Goal: Task Accomplishment & Management: Use online tool/utility

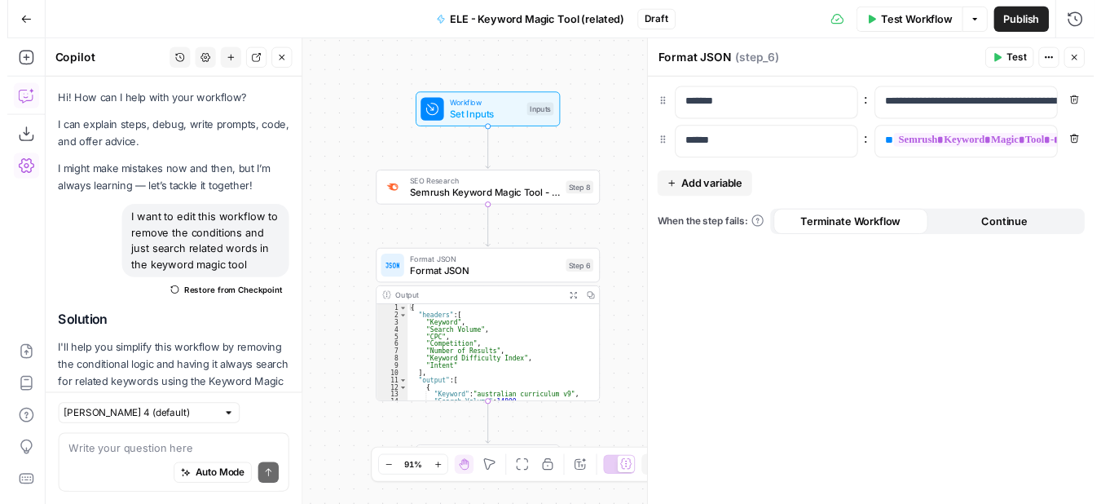
scroll to position [665, 0]
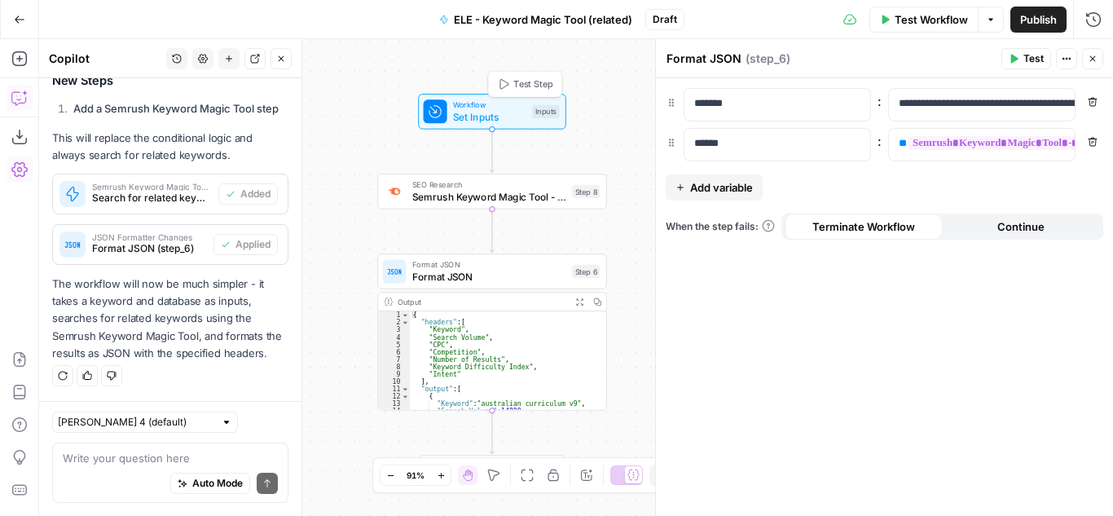
click at [507, 116] on span "Set Inputs" at bounding box center [489, 116] width 73 height 15
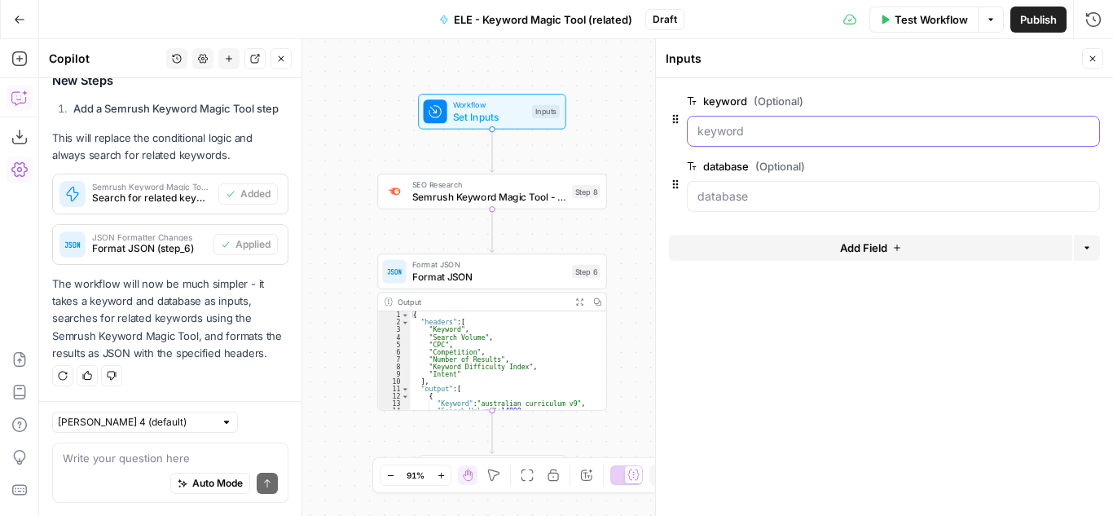
click at [753, 134] on input "keyword (Optional)" at bounding box center [894, 131] width 392 height 16
click at [499, 201] on span "Semrush Keyword Magic Tool - Related Keywords" at bounding box center [489, 196] width 154 height 15
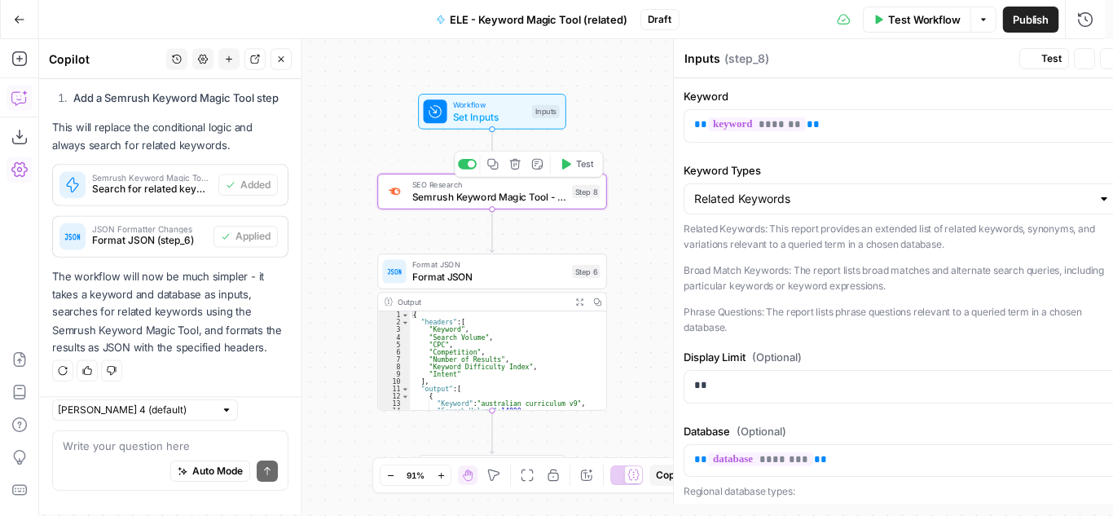
type textarea "Semrush Keyword Magic Tool - Related Keywords"
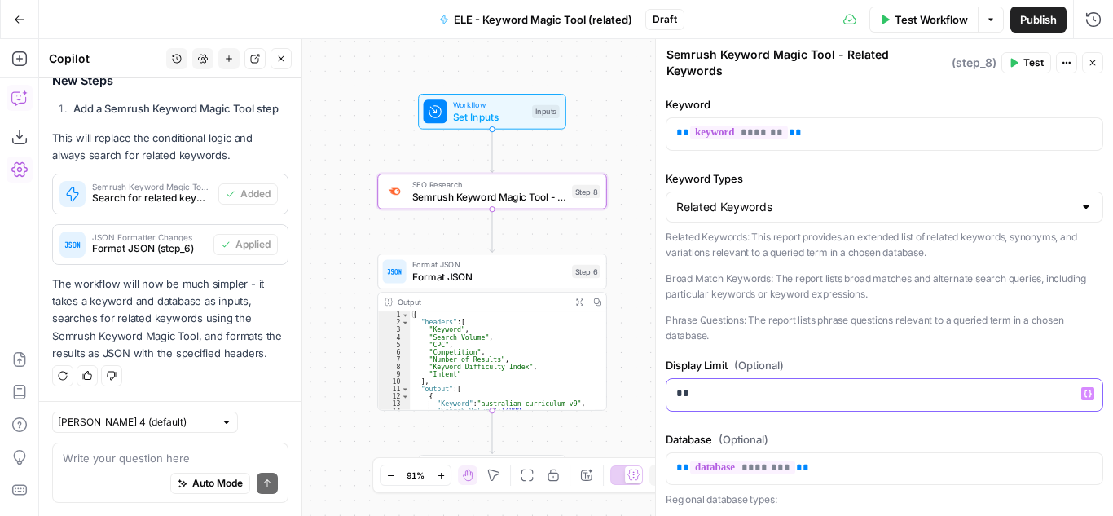
drag, startPoint x: 720, startPoint y: 390, endPoint x: 632, endPoint y: 387, distance: 88.9
click at [632, 387] on body "Cohort 5 New Home Browse Insights Opportunities Your Data Recent Grids H1 - HC …" at bounding box center [556, 258] width 1113 height 516
click at [814, 431] on label "Database (Optional)" at bounding box center [885, 439] width 438 height 16
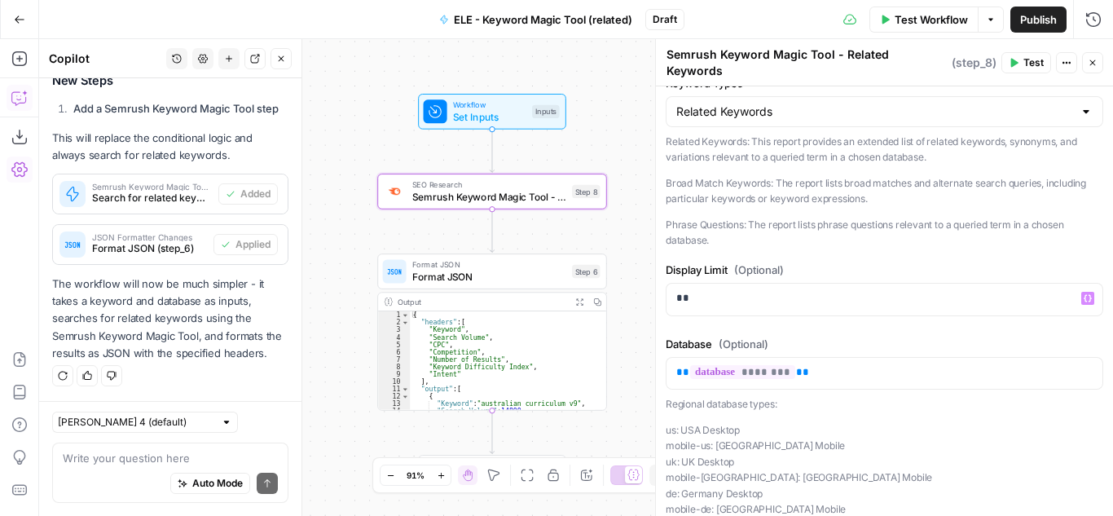
scroll to position [0, 0]
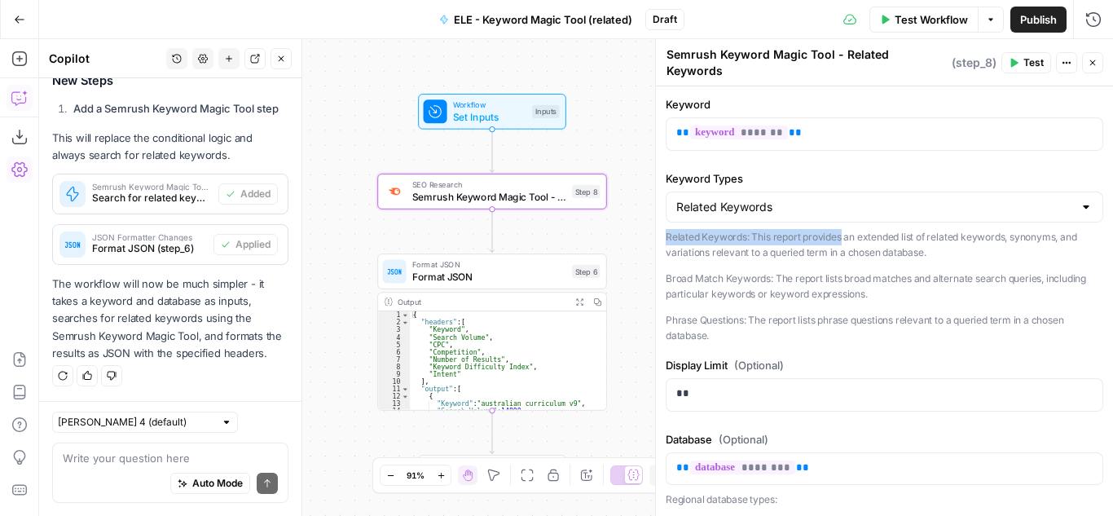
drag, startPoint x: 667, startPoint y: 227, endPoint x: 842, endPoint y: 229, distance: 175.2
click at [842, 229] on p "Related Keywords: This report provides an extended list of related keywords, sy…" at bounding box center [885, 245] width 438 height 32
click at [868, 232] on p "Related Keywords: This report provides an extended list of related keywords, sy…" at bounding box center [885, 245] width 438 height 32
click at [1015, 59] on icon "button" at bounding box center [1014, 63] width 7 height 9
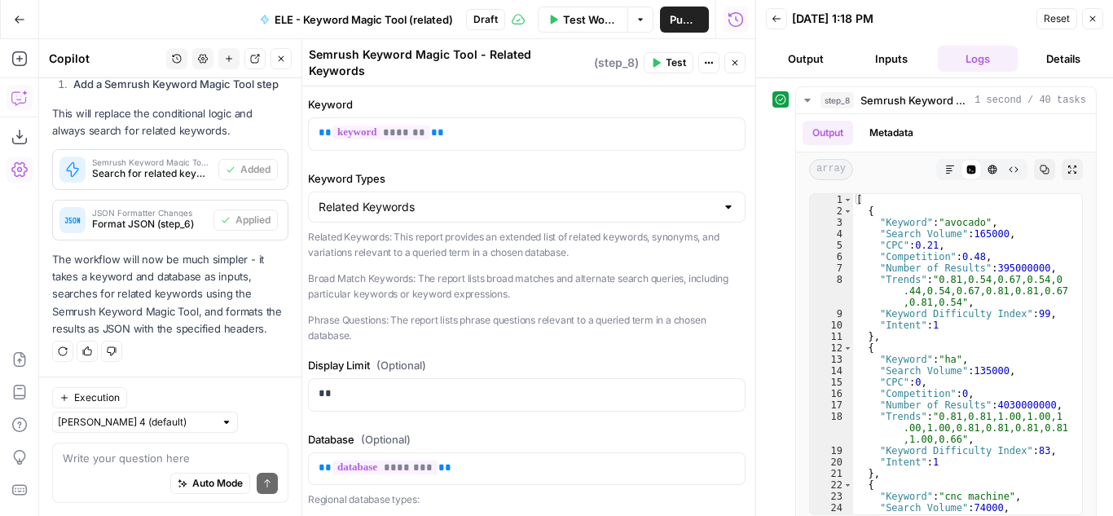
click at [890, 51] on button "Inputs" at bounding box center [892, 59] width 80 height 26
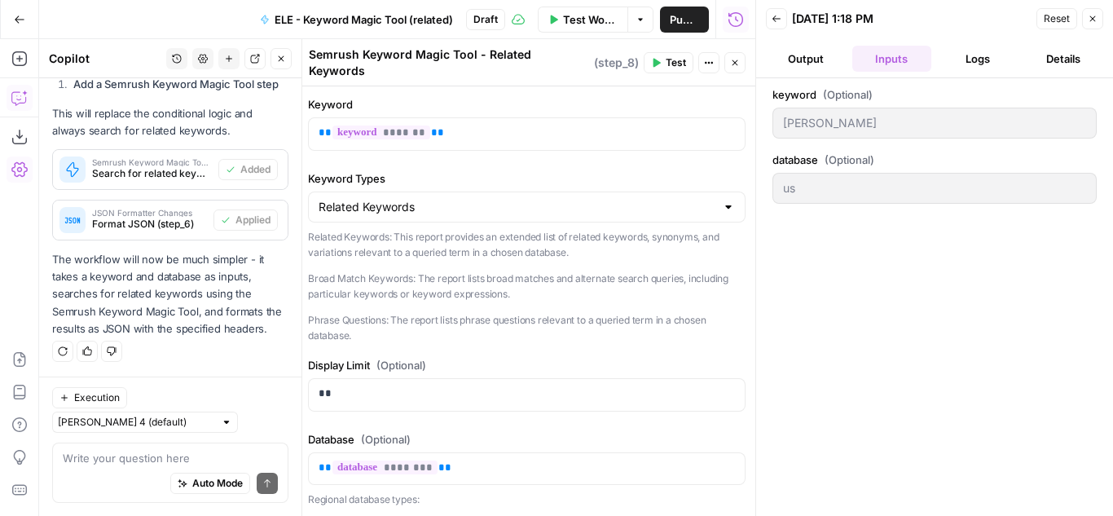
click at [968, 52] on button "Logs" at bounding box center [978, 59] width 80 height 26
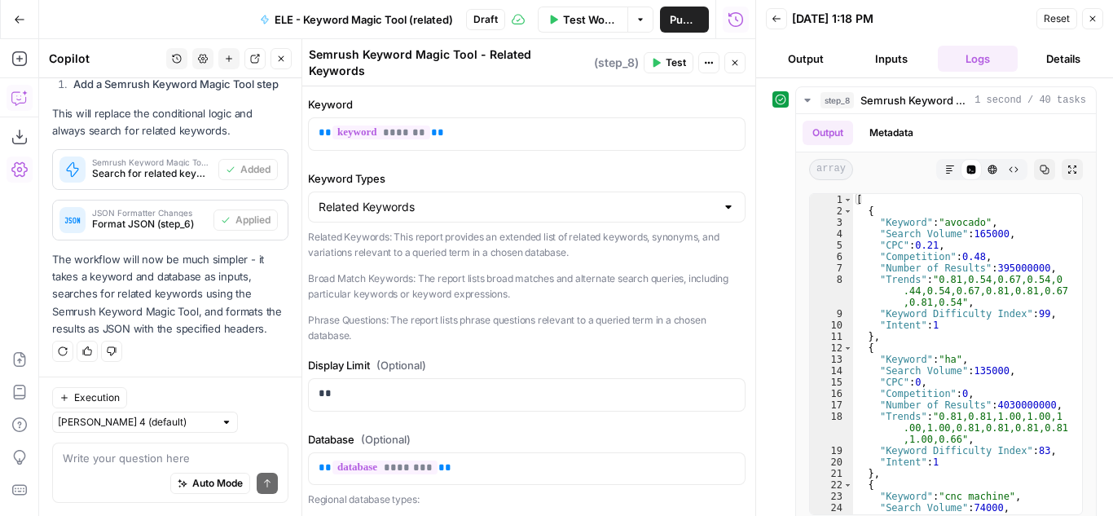
click at [910, 55] on button "Inputs" at bounding box center [892, 59] width 80 height 26
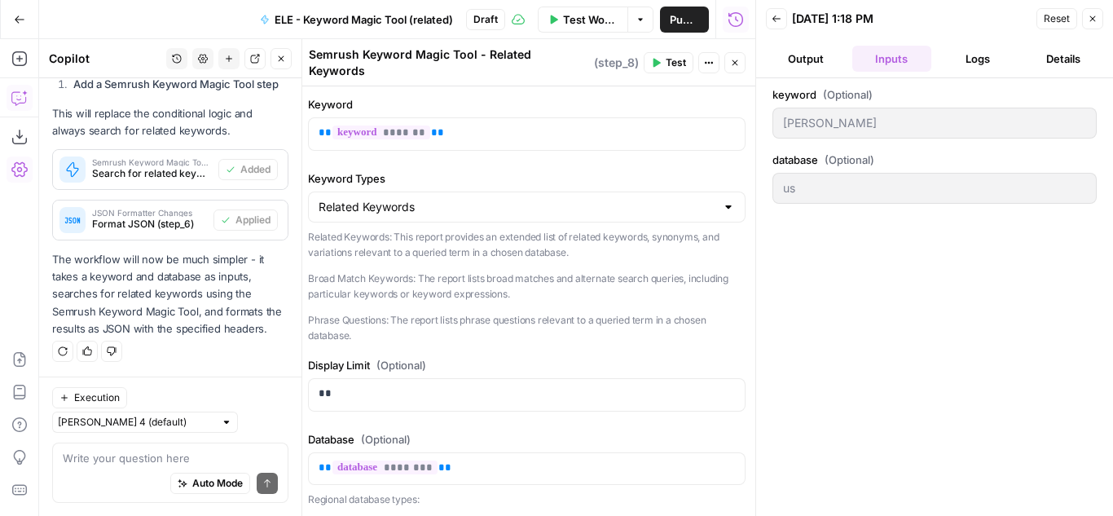
click at [1089, 21] on icon "button" at bounding box center [1093, 19] width 10 height 10
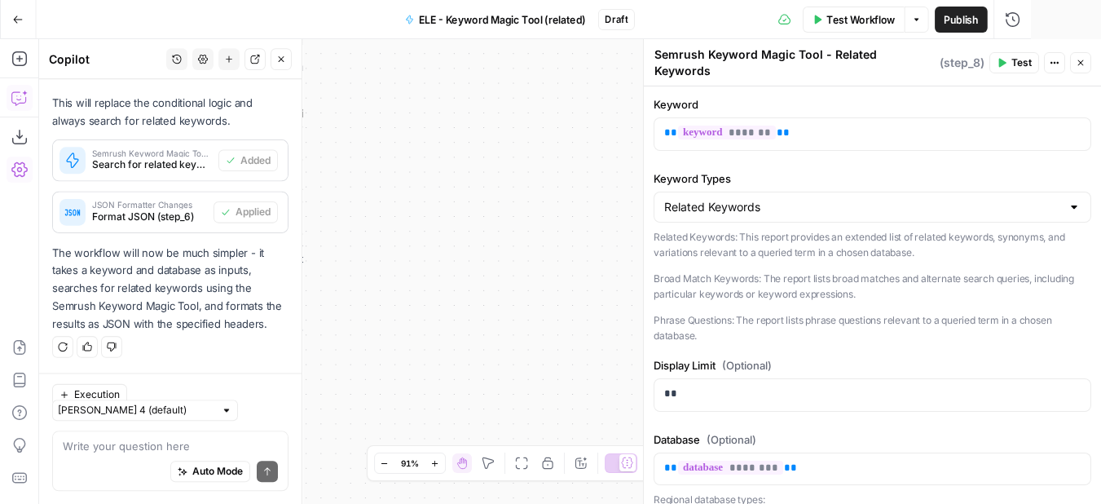
scroll to position [689, 0]
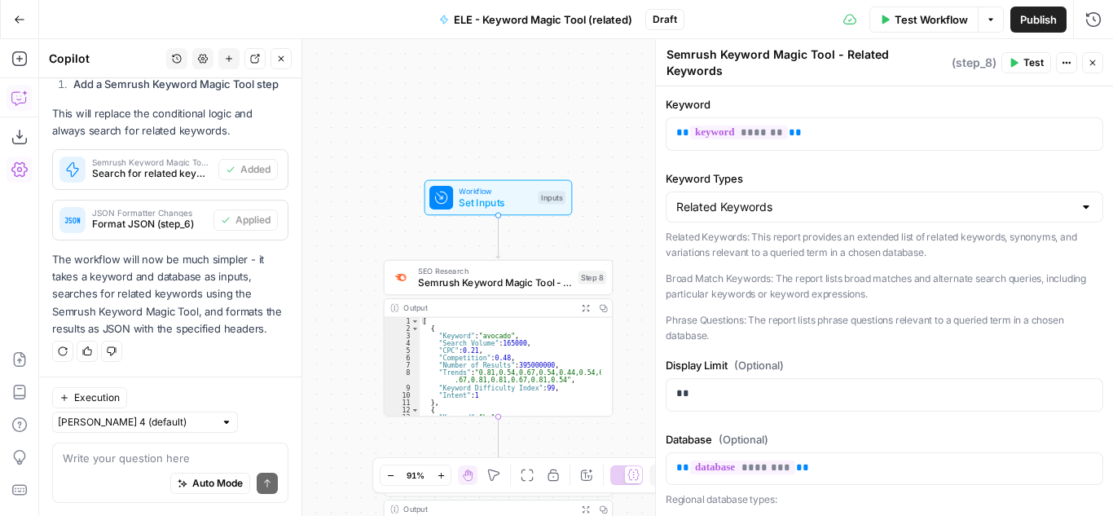
click at [513, 201] on span "Set Inputs" at bounding box center [495, 203] width 73 height 15
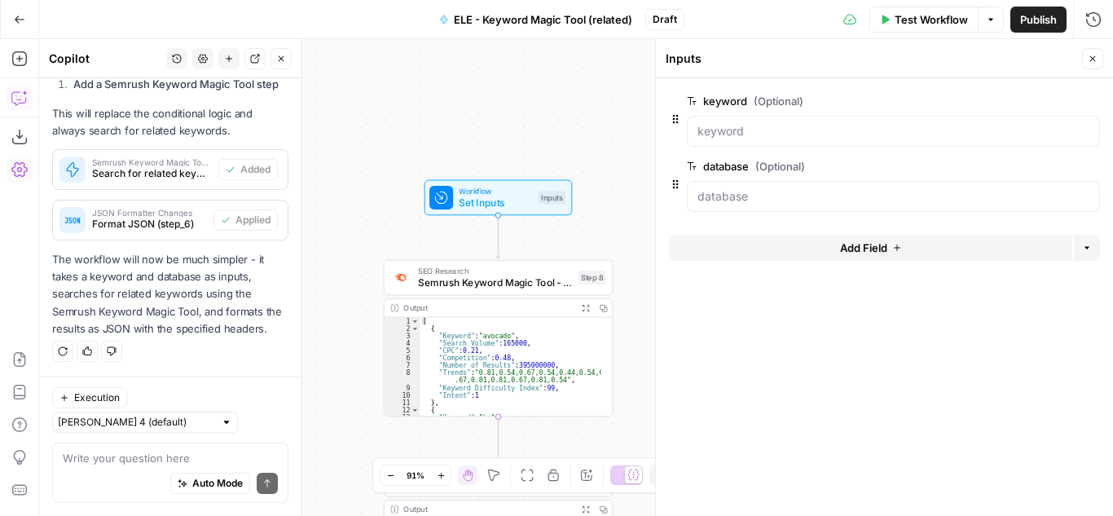
click at [950, 17] on span "Test Workflow" at bounding box center [931, 19] width 73 height 16
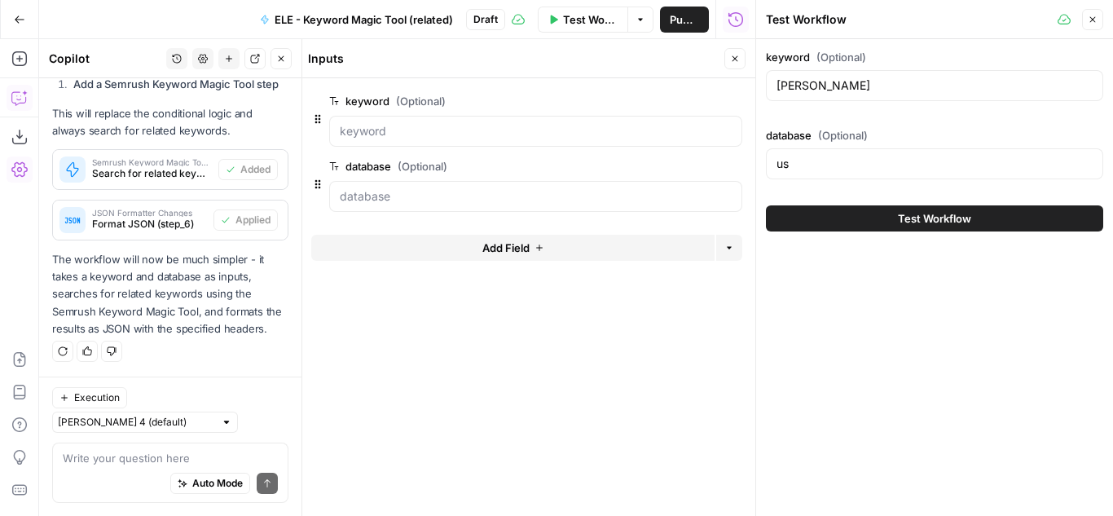
drag, startPoint x: 899, startPoint y: 76, endPoint x: 775, endPoint y: 87, distance: 124.4
click at [775, 87] on div "HASS" at bounding box center [934, 85] width 337 height 31
click at [795, 153] on div "us" at bounding box center [934, 163] width 337 height 31
type input "u"
type input "au"
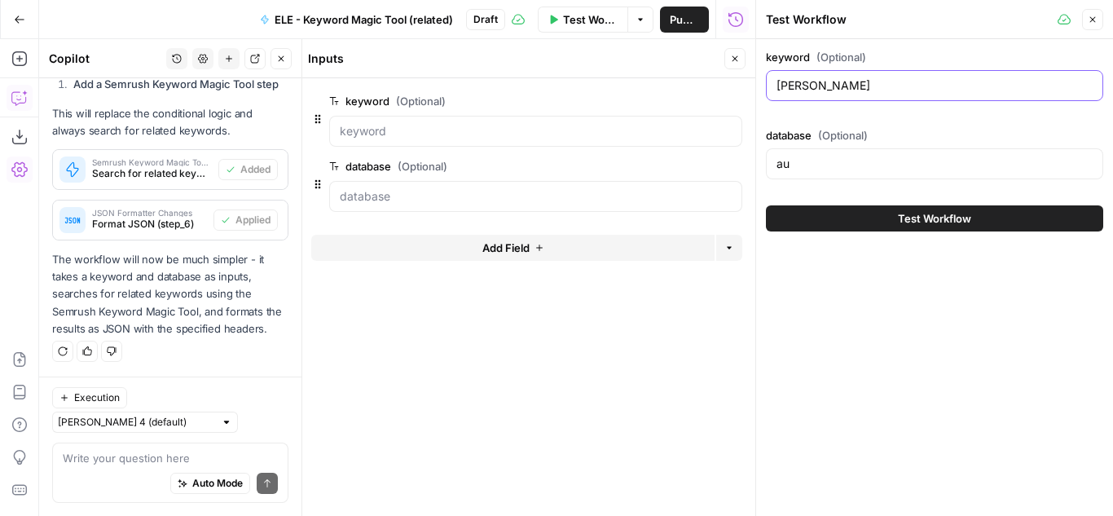
click at [821, 80] on input "HASS" at bounding box center [935, 85] width 316 height 16
click at [817, 89] on input "HASS" at bounding box center [935, 85] width 316 height 16
click at [823, 89] on input "HASS" at bounding box center [935, 85] width 316 height 16
type input "HASS resources"
click at [954, 216] on span "Test Workflow" at bounding box center [934, 218] width 73 height 16
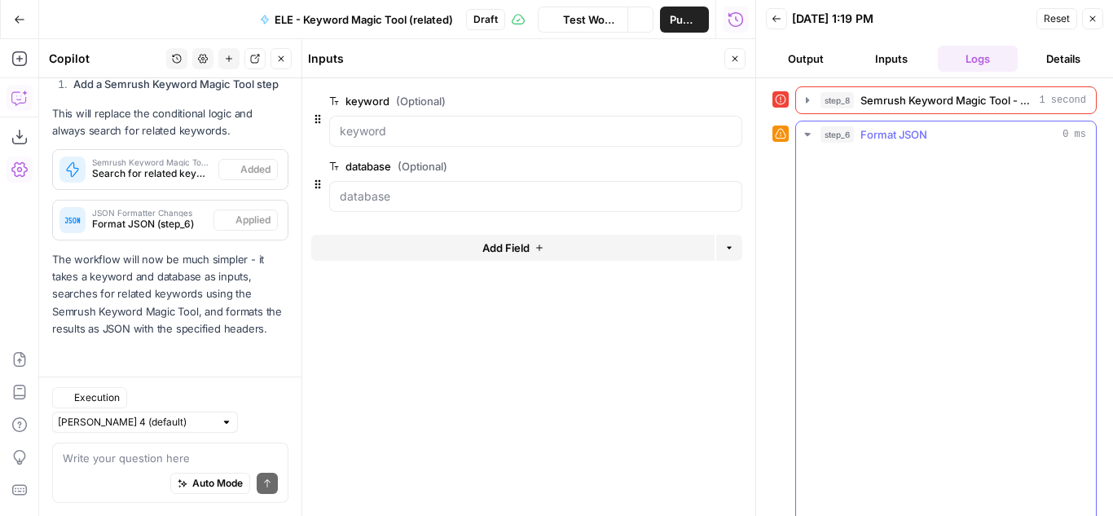
scroll to position [689, 0]
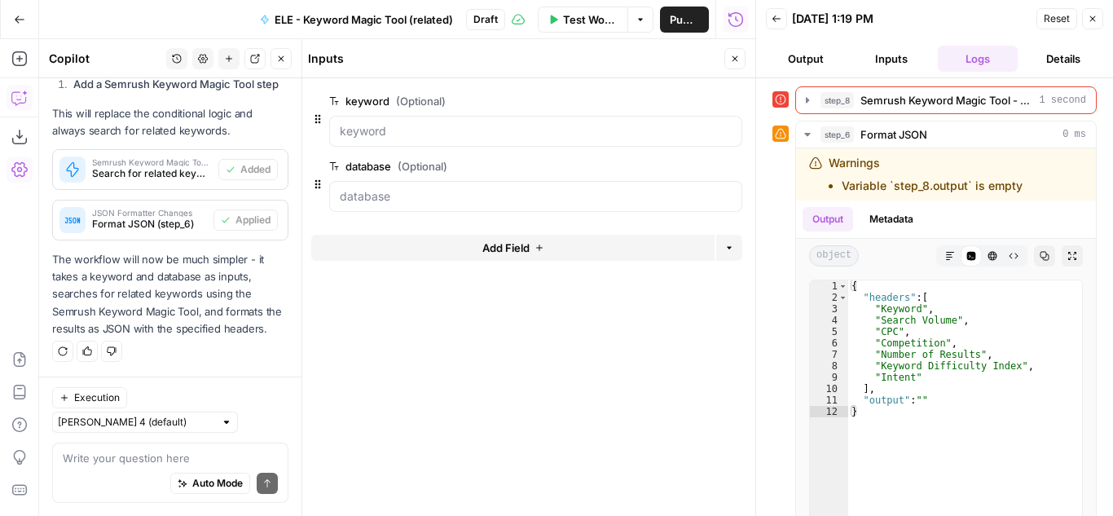
click at [739, 55] on icon "button" at bounding box center [735, 59] width 10 height 10
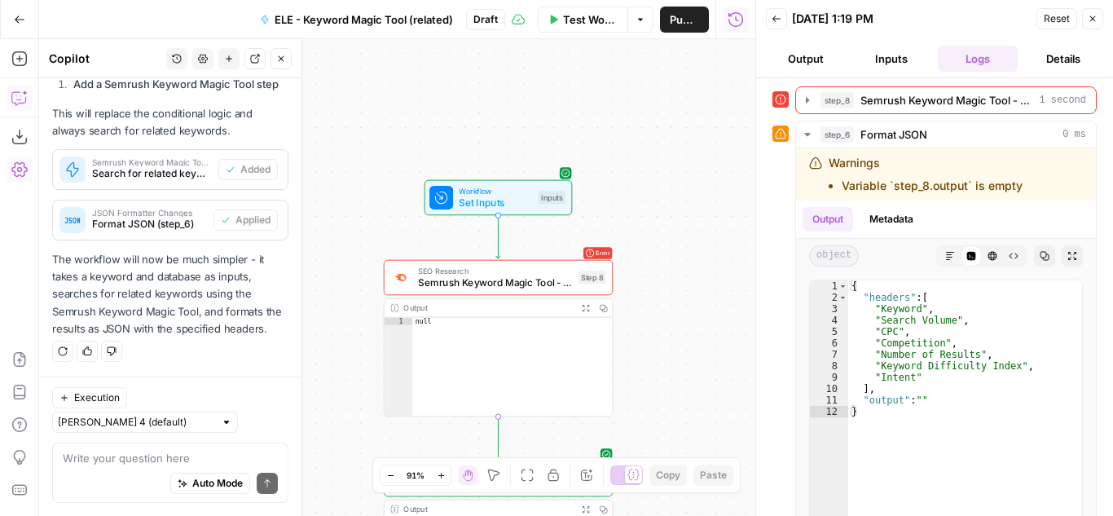
click at [525, 280] on span "Semrush Keyword Magic Tool - Related Keywords" at bounding box center [495, 282] width 154 height 15
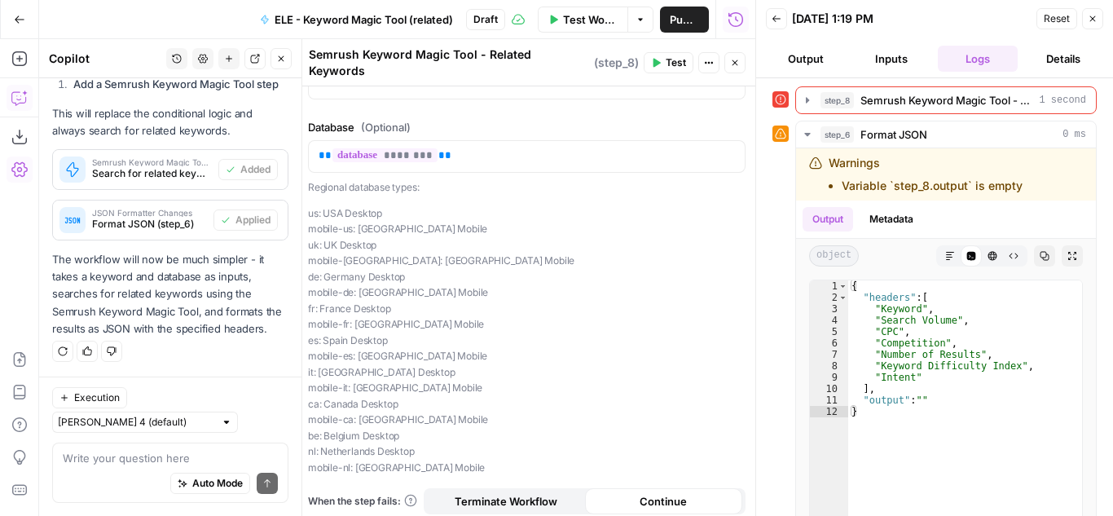
scroll to position [340, 0]
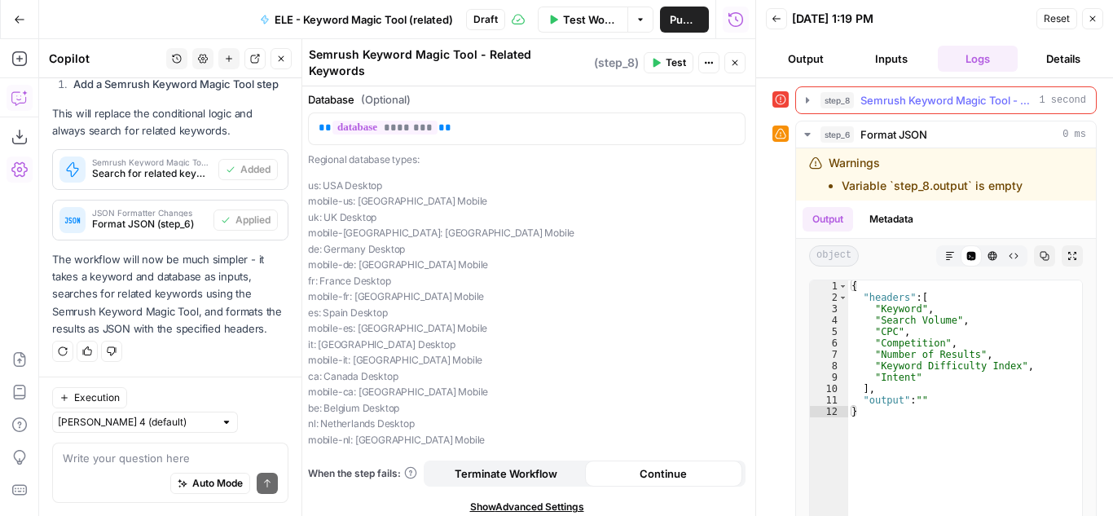
click at [802, 99] on icon "button" at bounding box center [807, 100] width 13 height 13
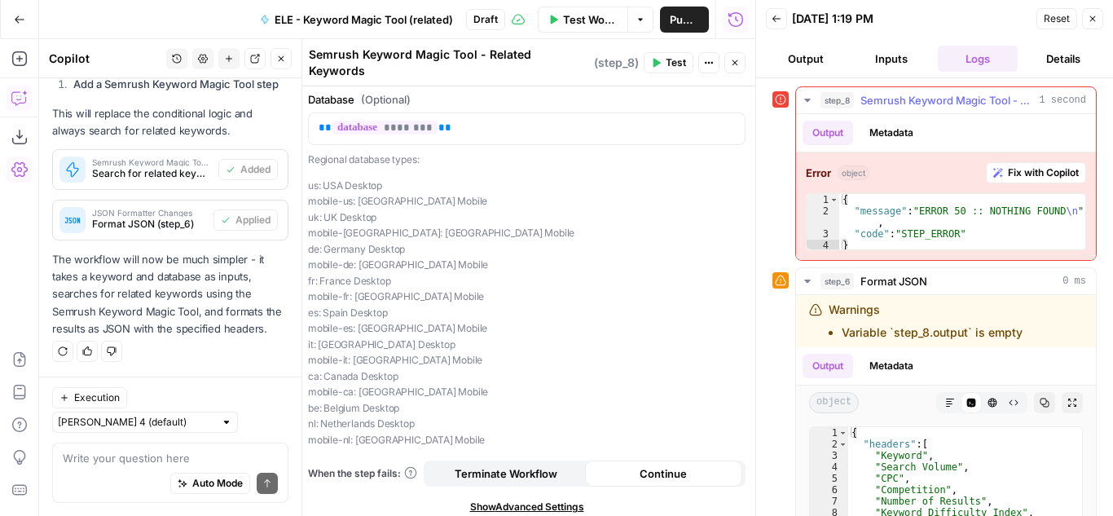
click at [993, 163] on button "Fix with Copilot" at bounding box center [1036, 172] width 100 height 21
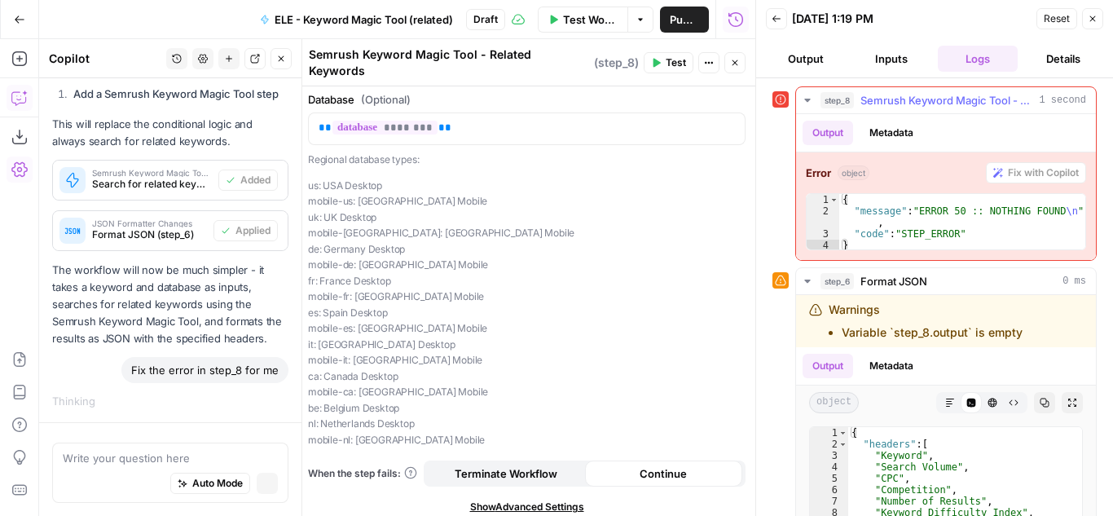
scroll to position [664, 0]
click at [1093, 15] on icon "button" at bounding box center [1093, 19] width 10 height 10
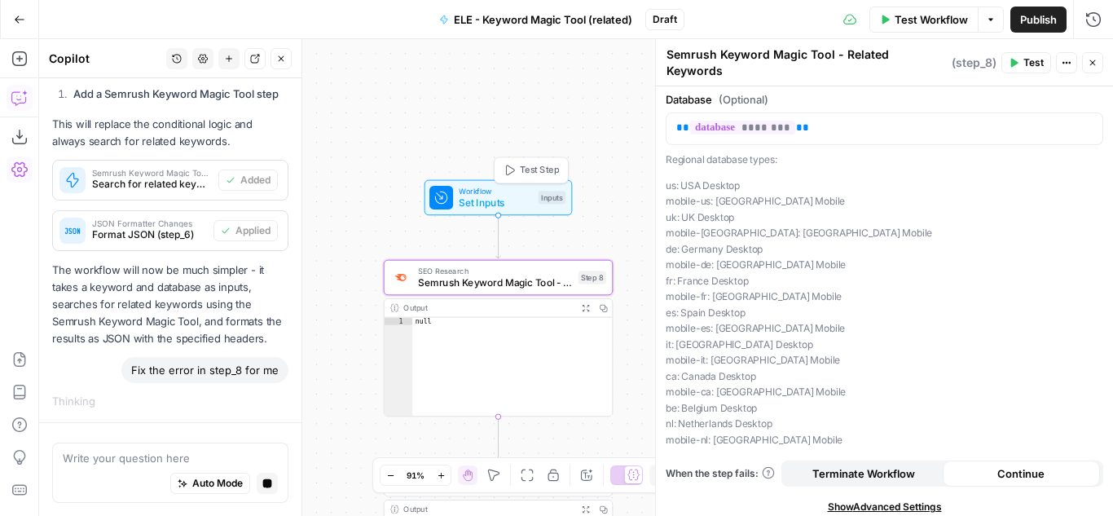
click at [522, 196] on span "Set Inputs" at bounding box center [495, 203] width 73 height 15
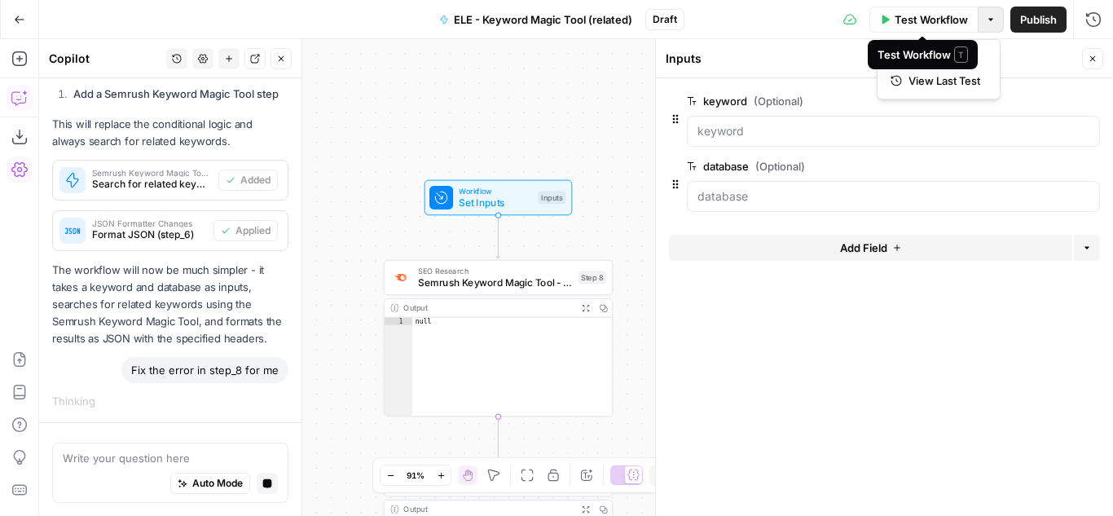
click at [997, 16] on button "Options" at bounding box center [991, 20] width 26 height 26
click at [933, 61] on span "Run Test" at bounding box center [945, 58] width 72 height 16
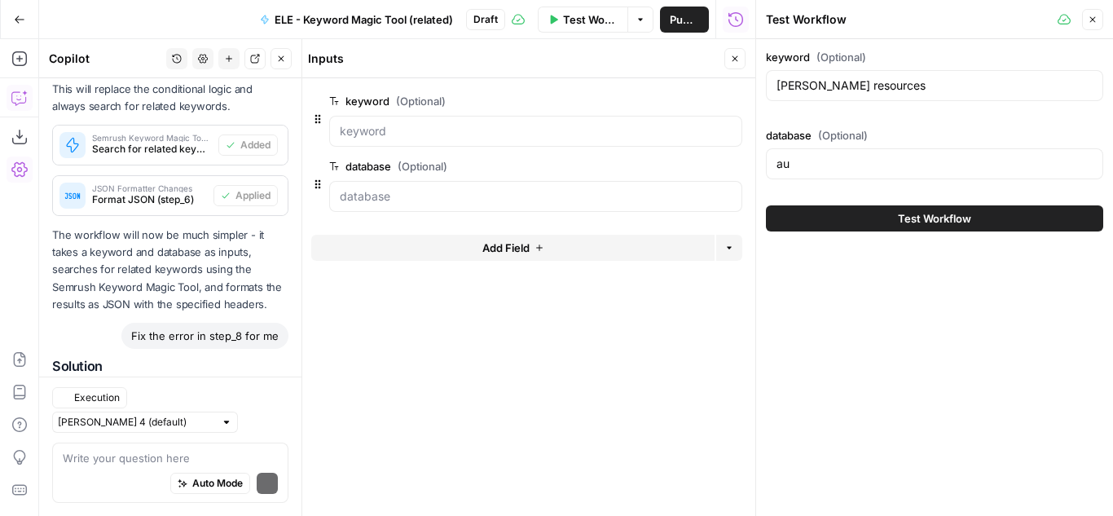
scroll to position [1238, 0]
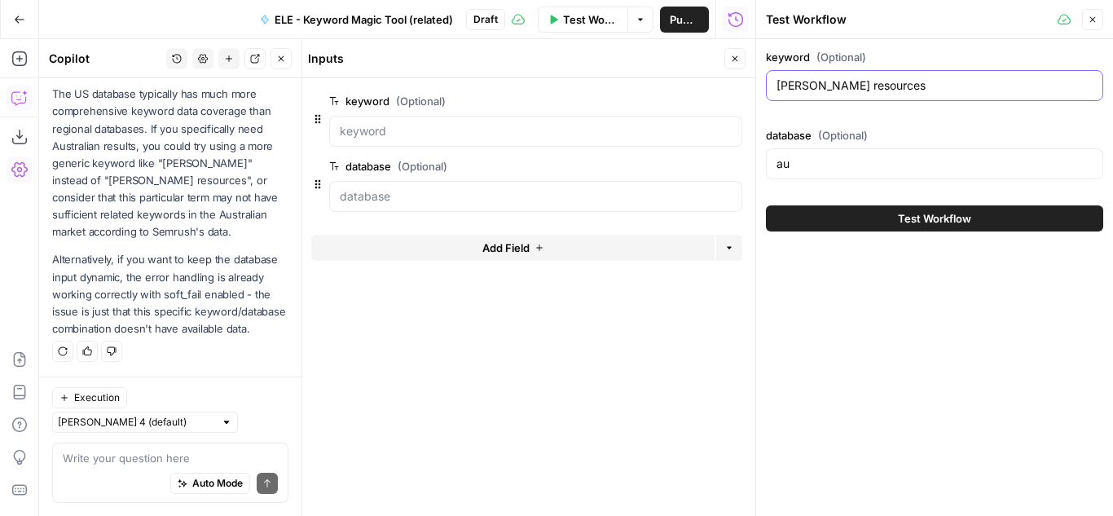
drag, startPoint x: 875, startPoint y: 82, endPoint x: 779, endPoint y: 88, distance: 96.3
click at [779, 88] on input "HASS resources" at bounding box center [935, 85] width 316 height 16
click at [817, 86] on input "HASS resources" at bounding box center [935, 85] width 316 height 16
click at [812, 83] on input "HASS resources" at bounding box center [935, 85] width 316 height 16
drag, startPoint x: 881, startPoint y: 83, endPoint x: 809, endPoint y: 79, distance: 71.8
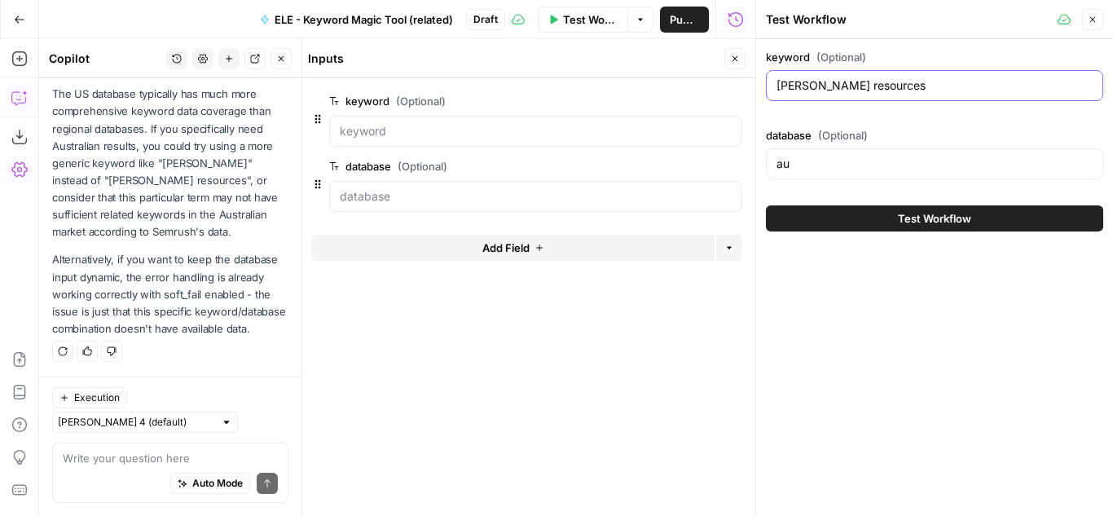
click at [809, 79] on input "HASS resources" at bounding box center [935, 85] width 316 height 16
type input "HASS"
click at [999, 225] on button "Test Workflow" at bounding box center [934, 218] width 337 height 26
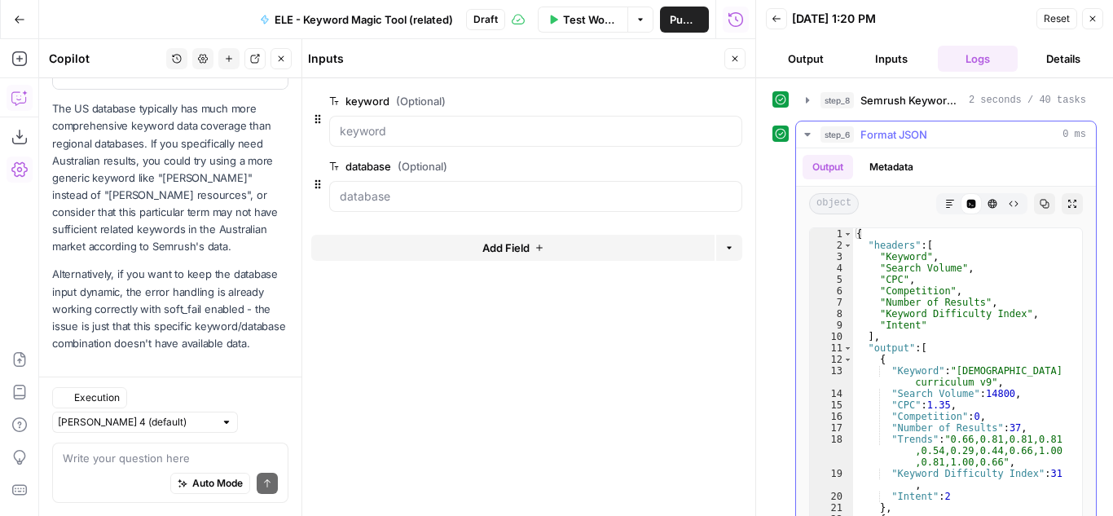
scroll to position [1238, 0]
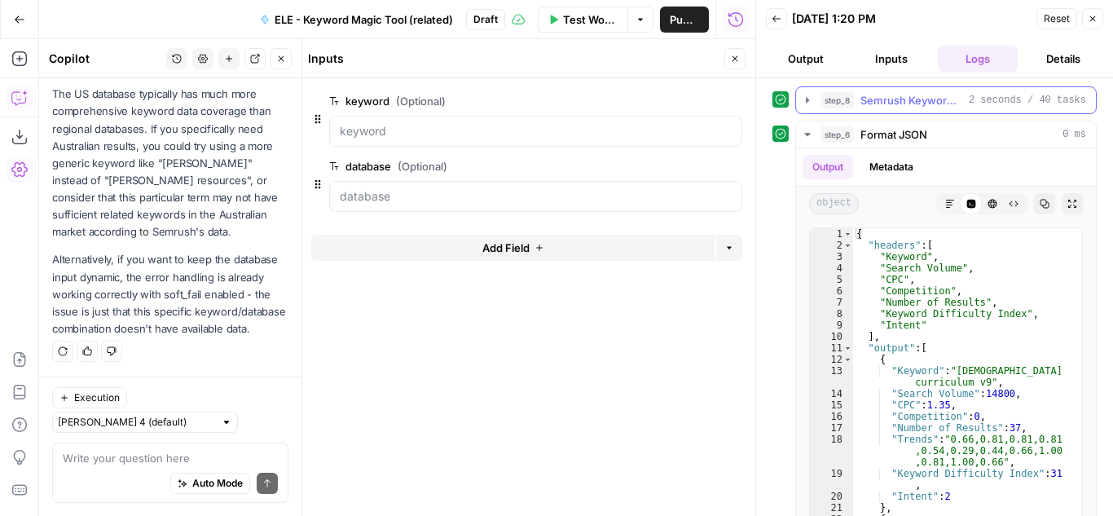
click at [948, 100] on span "Semrush Keyword Magic Tool - Related Keywords" at bounding box center [912, 100] width 102 height 16
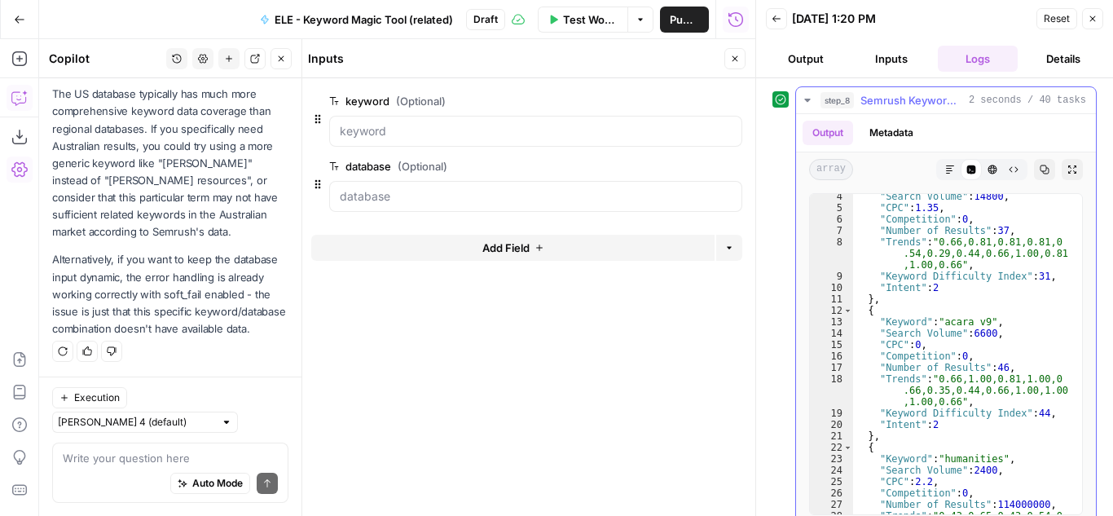
scroll to position [49, 0]
click at [1089, 11] on button "Close" at bounding box center [1092, 18] width 21 height 21
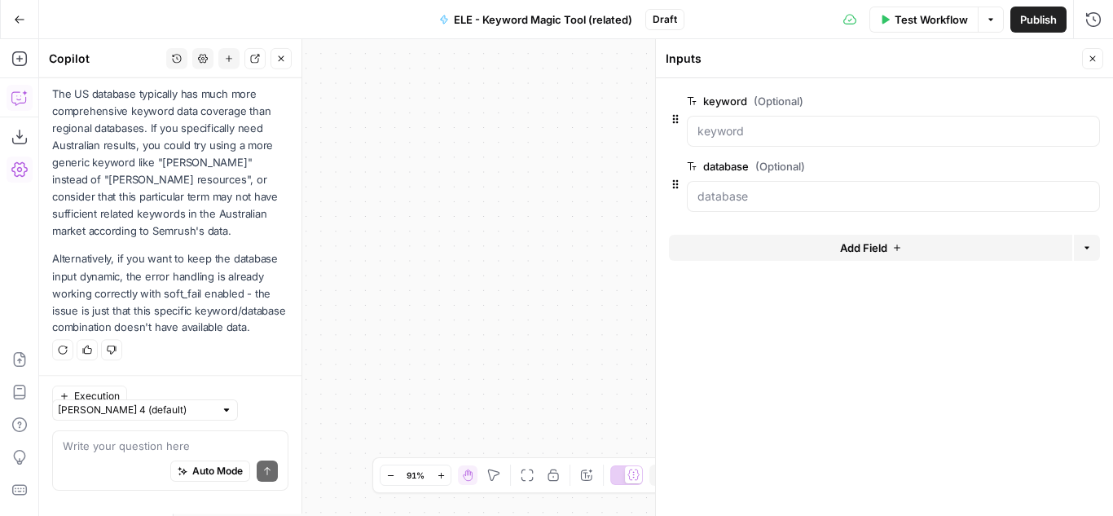
scroll to position [1238, 0]
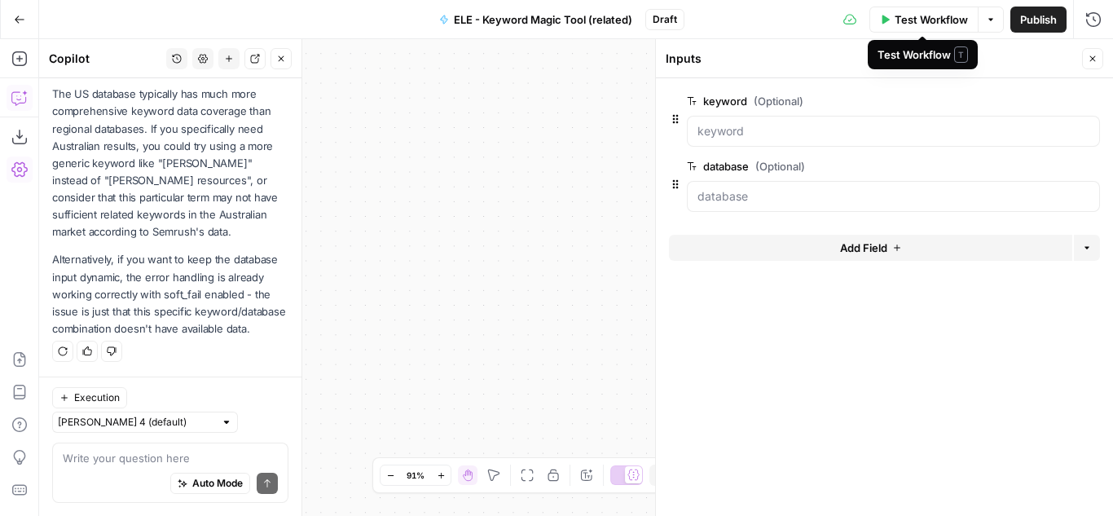
click at [1043, 21] on span "Publish" at bounding box center [1038, 19] width 37 height 16
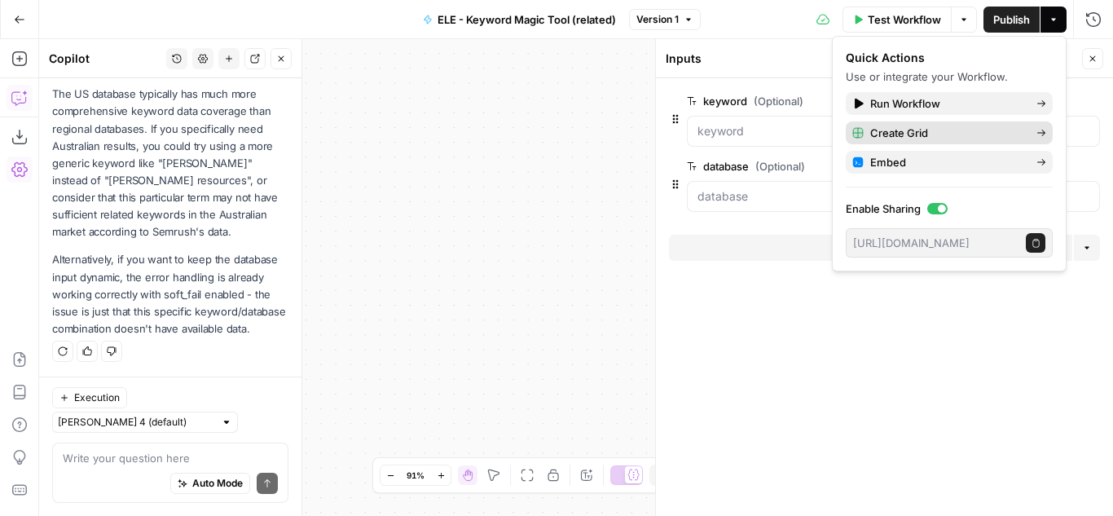
click at [945, 136] on span "Create Grid" at bounding box center [946, 133] width 153 height 16
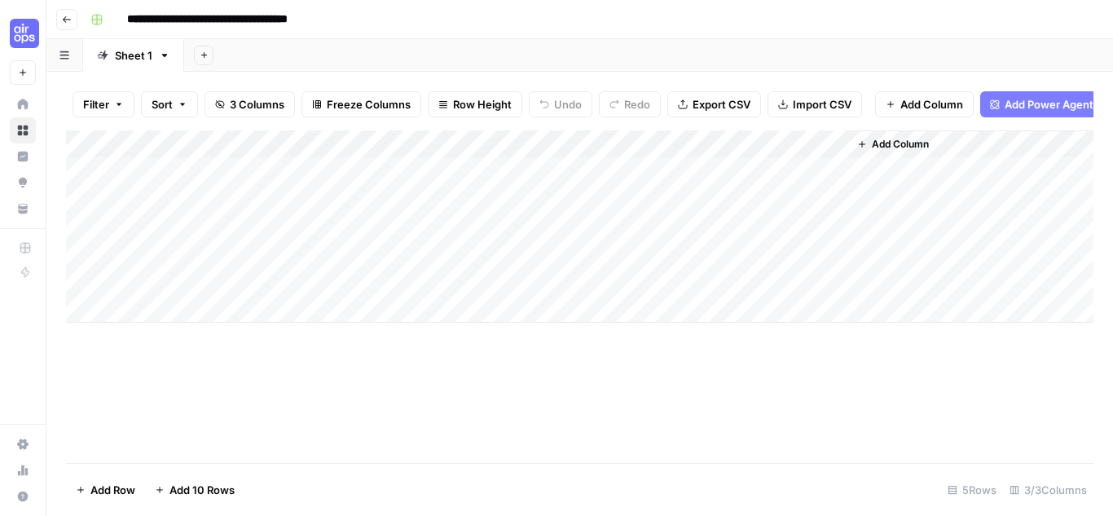
click at [310, 16] on input "**********" at bounding box center [237, 20] width 234 height 26
click at [284, 19] on input "**********" at bounding box center [237, 20] width 234 height 26
type input "**********"
click at [441, 21] on div "**********" at bounding box center [590, 20] width 1013 height 26
click at [236, 176] on div "Add Column" at bounding box center [580, 226] width 1028 height 192
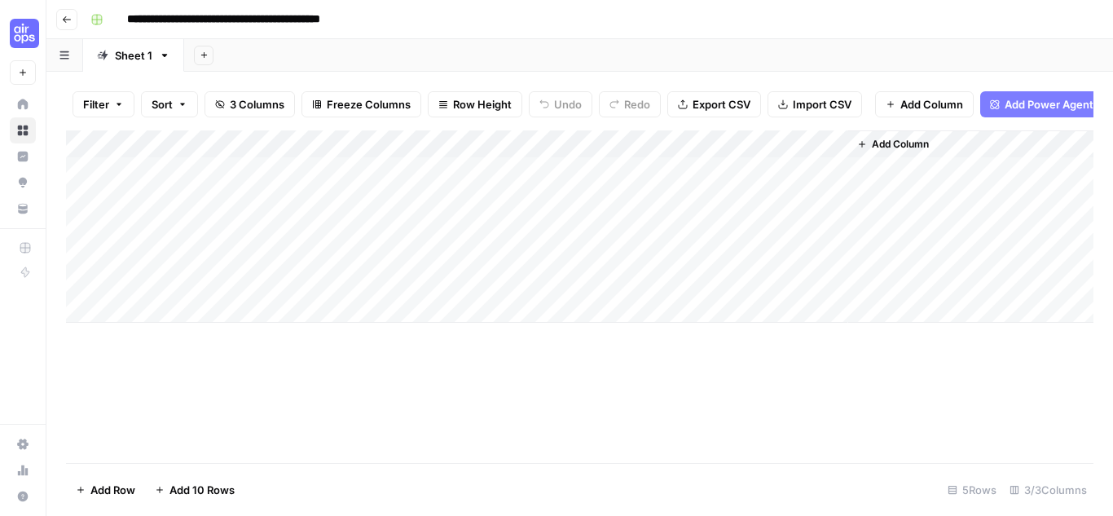
click at [896, 152] on span "Add Column" at bounding box center [900, 144] width 57 height 15
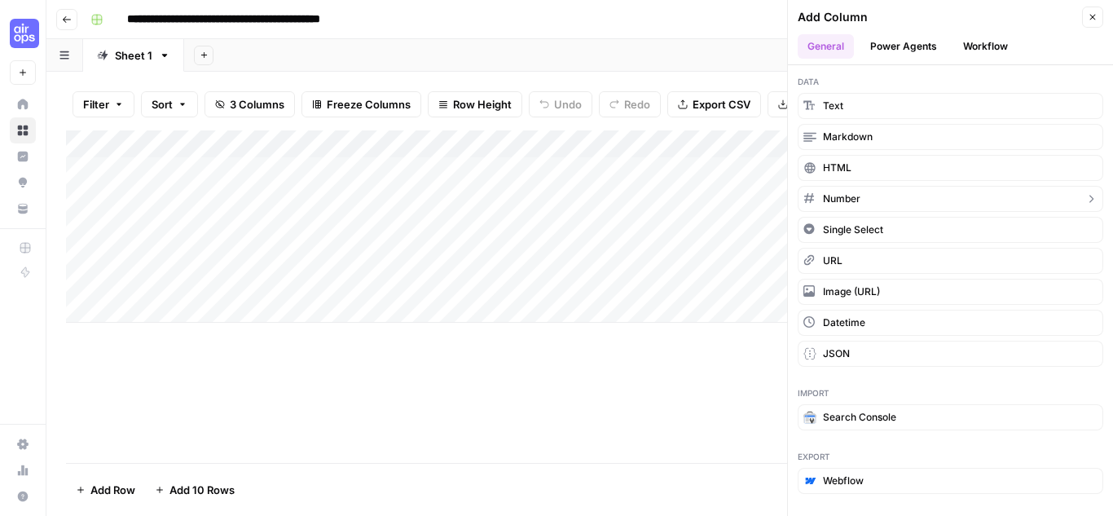
click at [863, 202] on button "Number" at bounding box center [951, 199] width 306 height 26
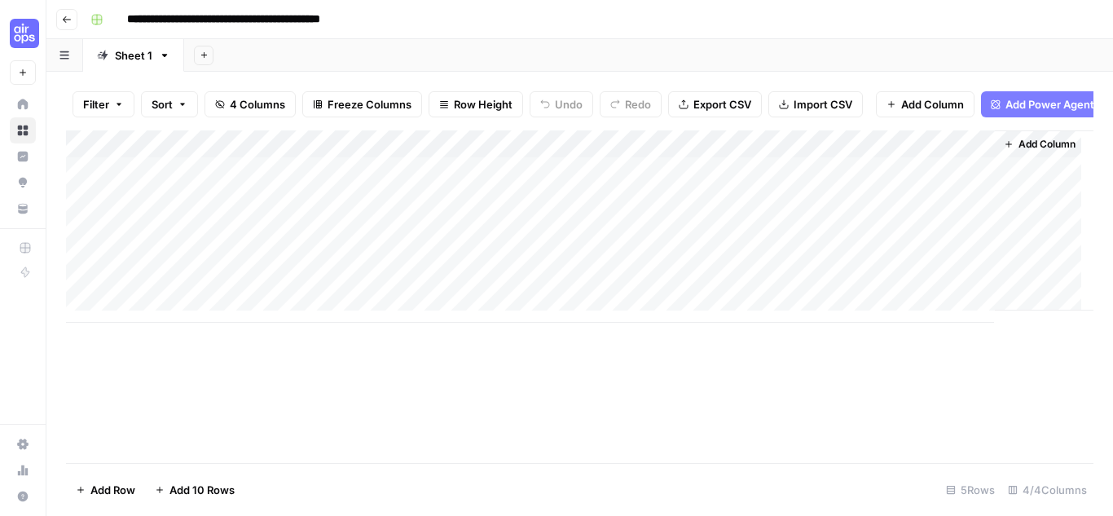
click at [877, 181] on div "Add Column" at bounding box center [580, 226] width 1028 height 192
click at [870, 155] on div "Add Column" at bounding box center [580, 226] width 1028 height 192
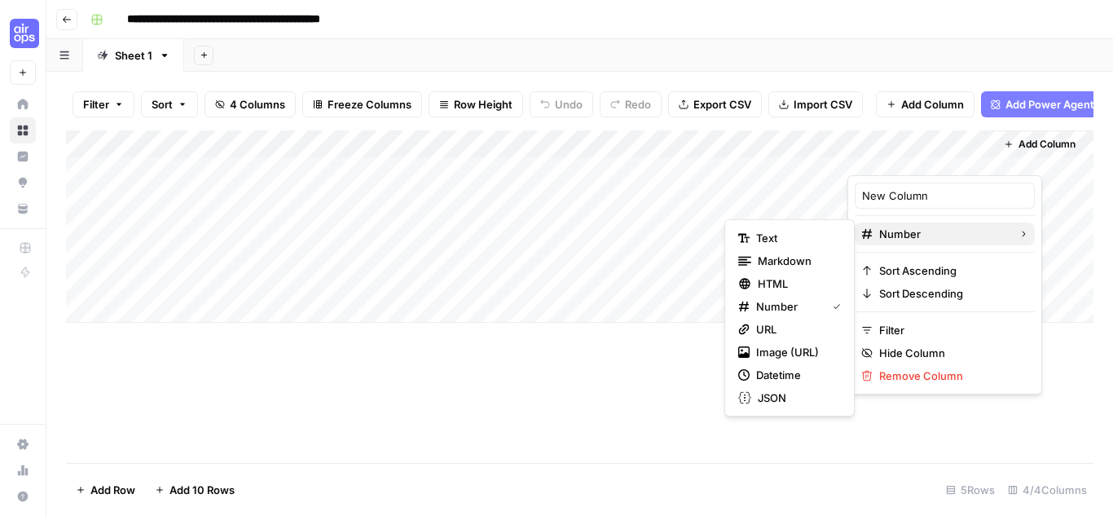
click at [952, 236] on span "Number" at bounding box center [942, 234] width 126 height 16
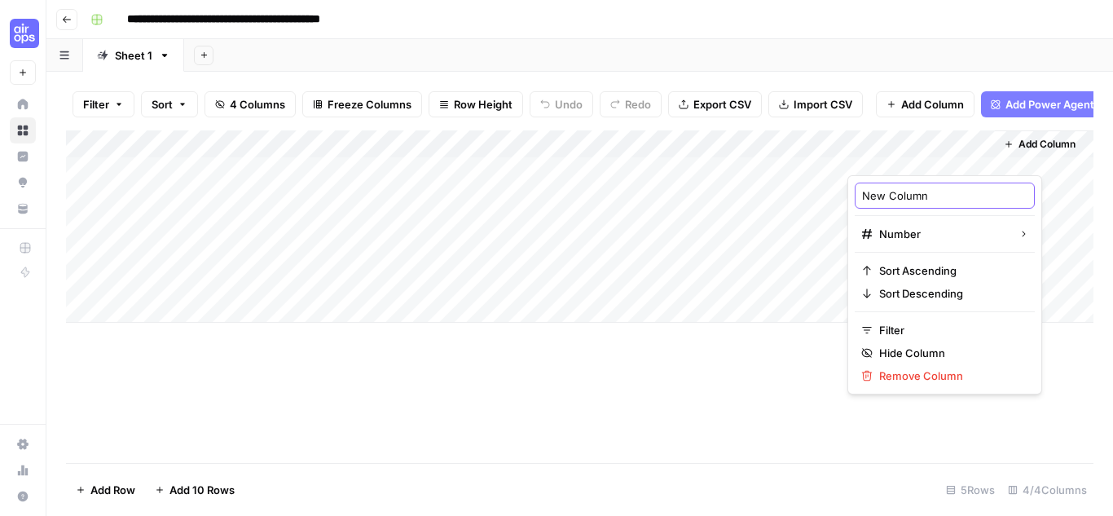
click at [932, 199] on input "New Column" at bounding box center [944, 195] width 165 height 16
drag, startPoint x: 931, startPoint y: 196, endPoint x: 844, endPoint y: 198, distance: 86.4
click at [844, 198] on body "**********" at bounding box center [556, 258] width 1113 height 516
drag, startPoint x: 863, startPoint y: 192, endPoint x: 928, endPoint y: 192, distance: 65.2
click at [928, 192] on input "New Column" at bounding box center [944, 195] width 165 height 16
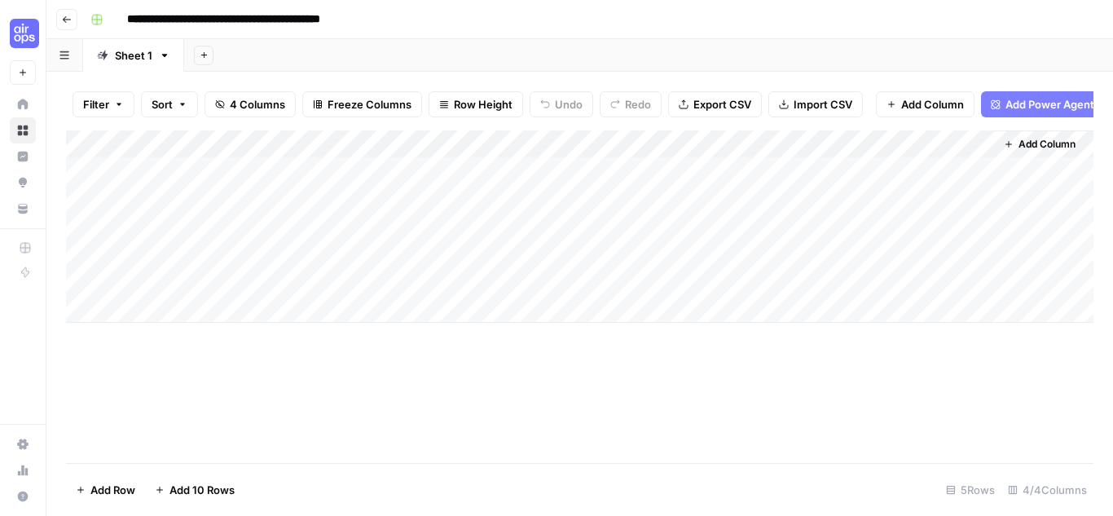
click at [924, 155] on div "Add Column" at bounding box center [580, 226] width 1028 height 192
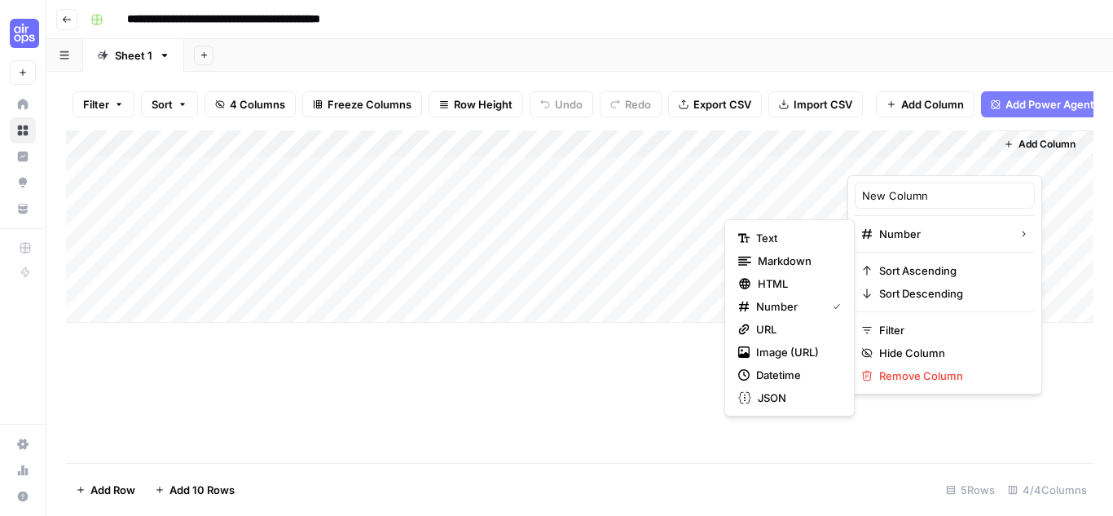
click at [914, 194] on html "**********" at bounding box center [556, 258] width 1113 height 516
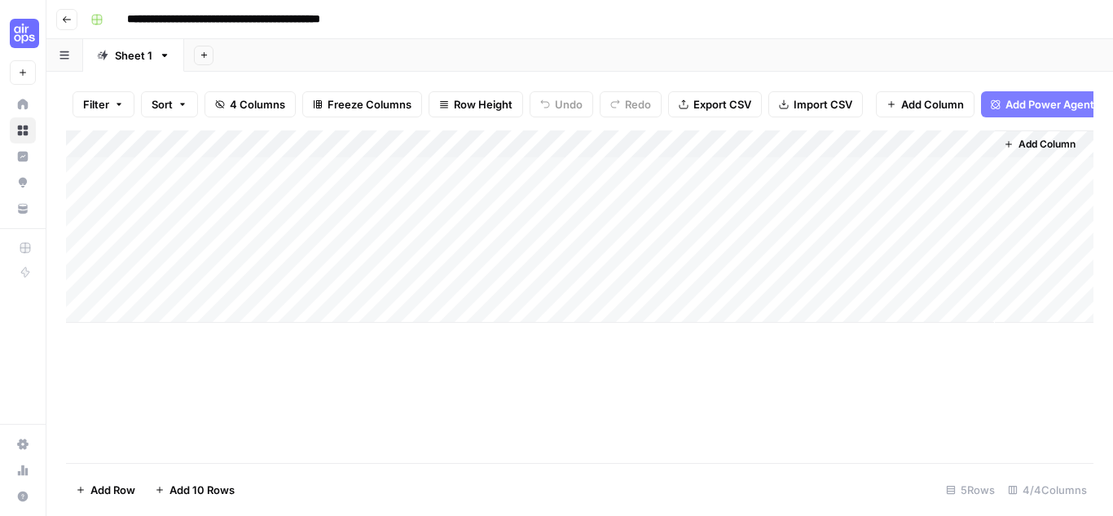
click at [886, 149] on div "Add Column" at bounding box center [580, 226] width 1028 height 192
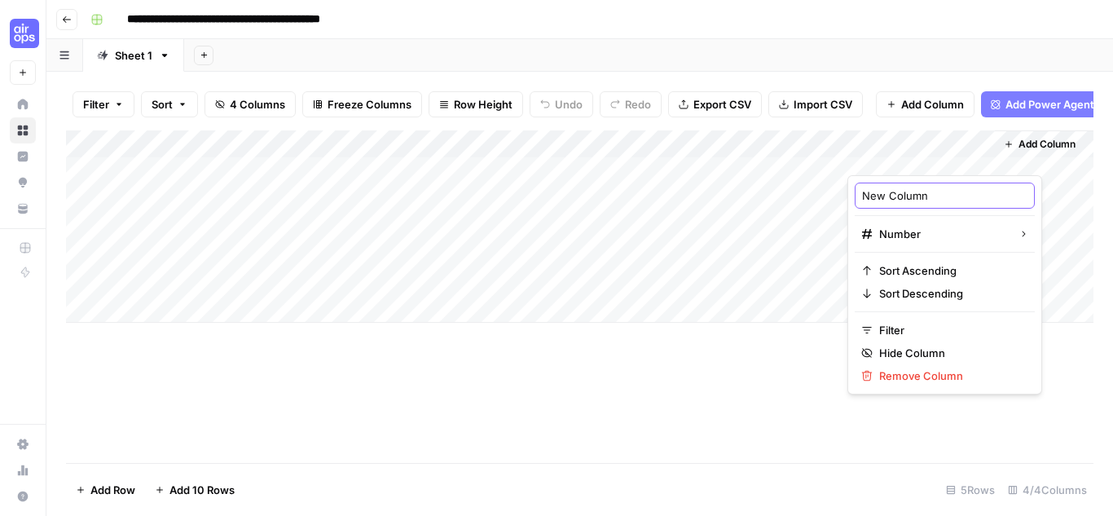
click at [930, 198] on input "New Column" at bounding box center [944, 195] width 165 height 16
type input "Search Volume"
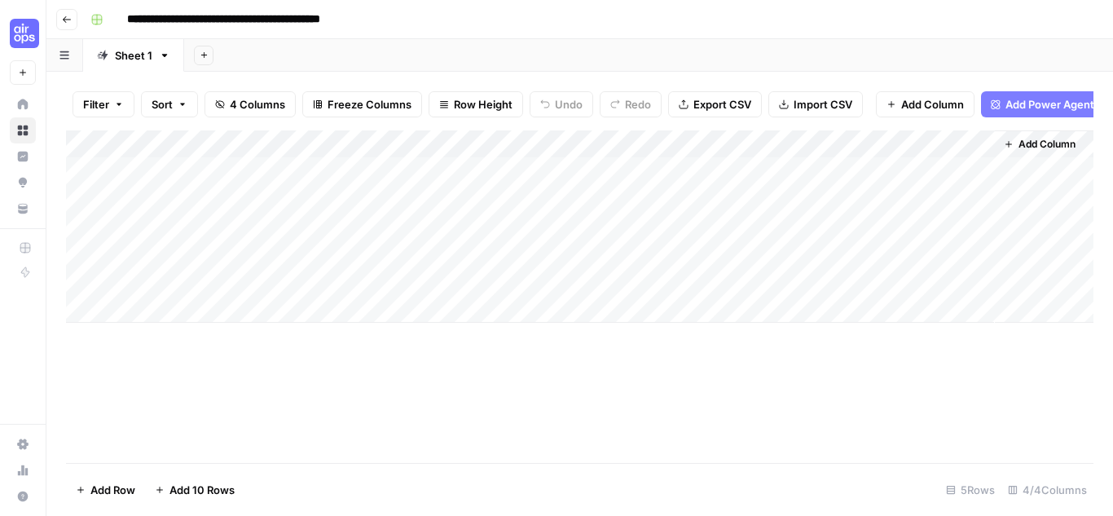
click at [1055, 152] on span "Add Column" at bounding box center [1047, 144] width 57 height 15
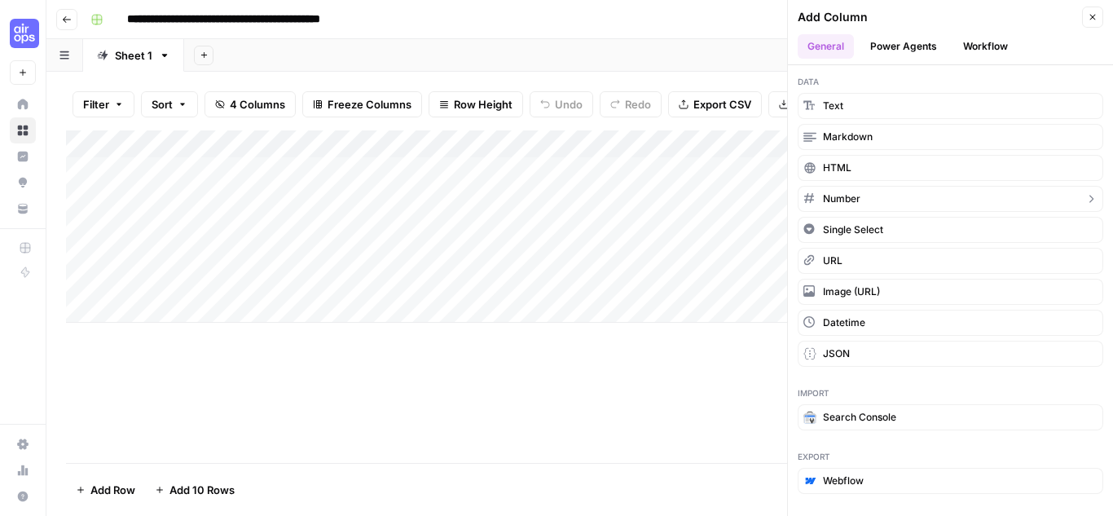
click at [848, 209] on button "Number" at bounding box center [951, 199] width 306 height 26
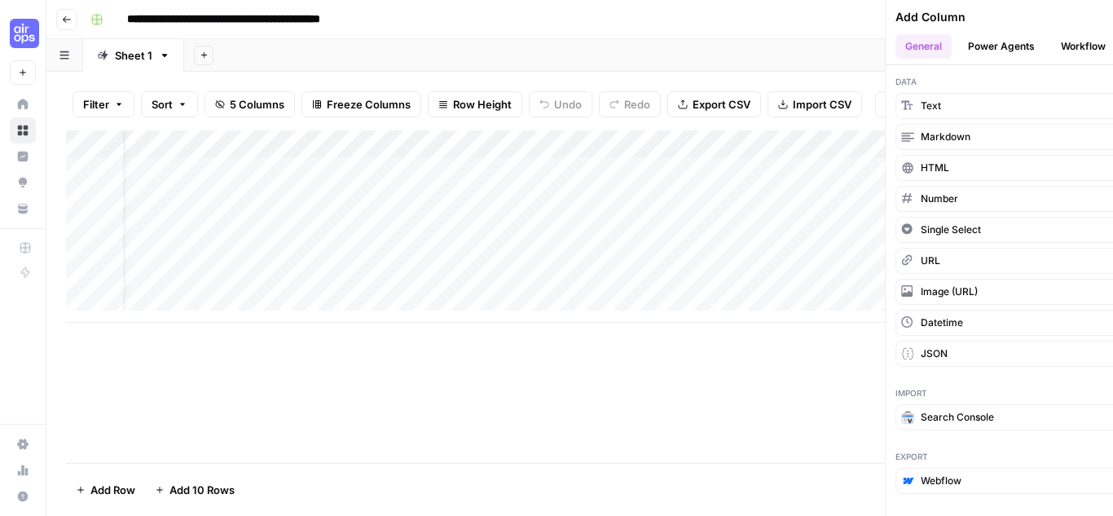
scroll to position [0, 151]
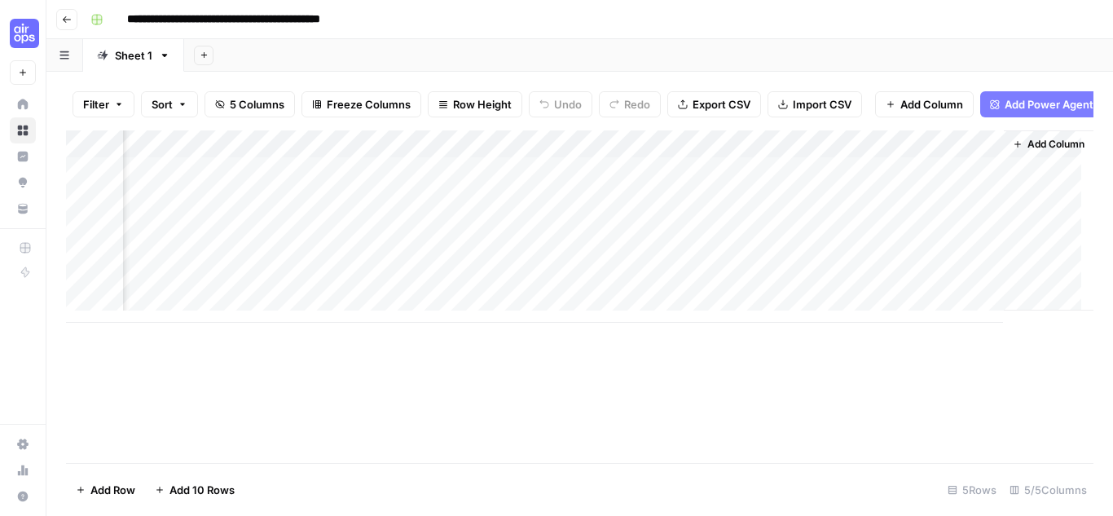
click at [777, 156] on div "Add Column" at bounding box center [580, 226] width 1028 height 192
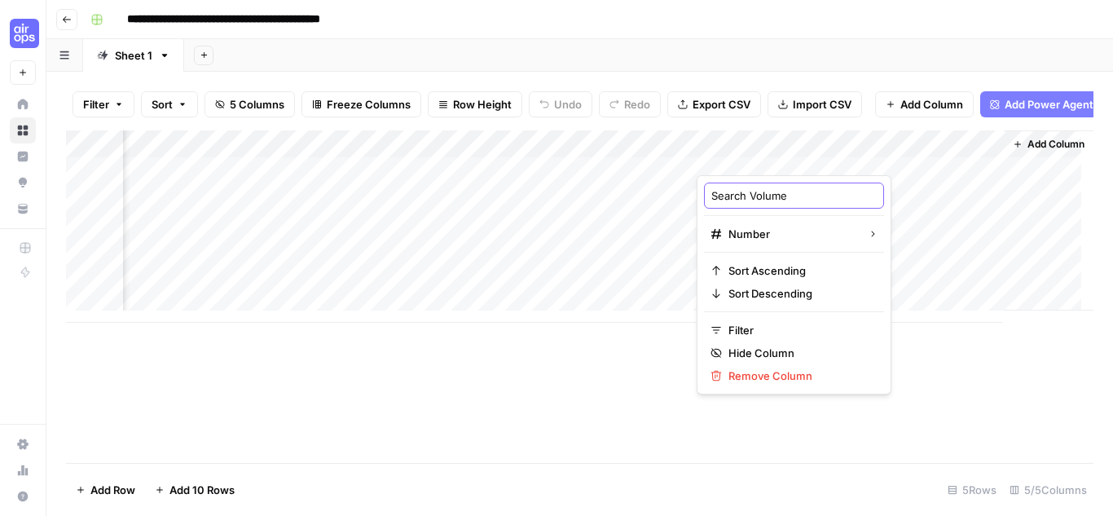
click at [782, 197] on input "Search Volume" at bounding box center [793, 195] width 165 height 16
click at [896, 159] on div "Add Column" at bounding box center [580, 226] width 1028 height 192
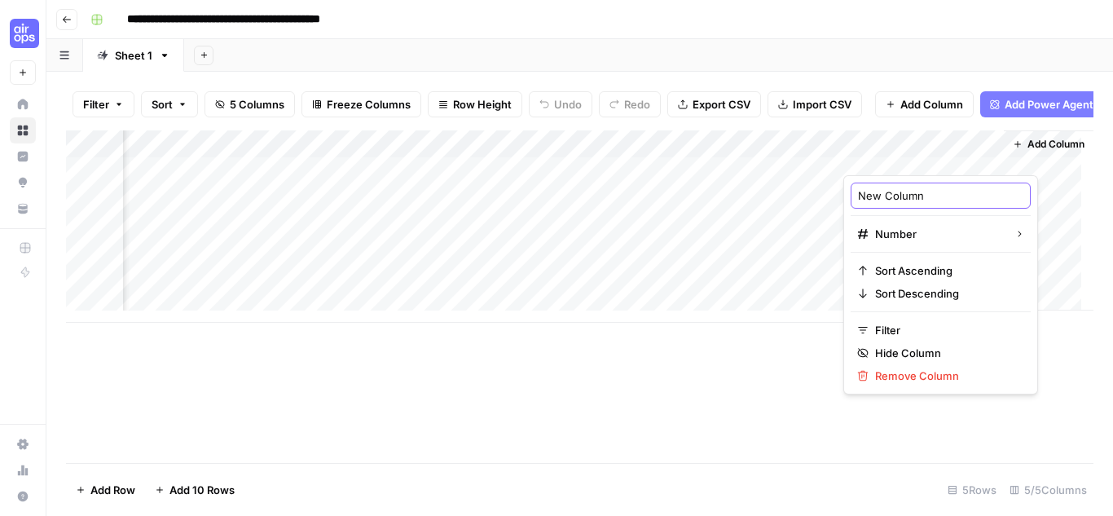
click at [918, 188] on input "New Column" at bounding box center [940, 195] width 165 height 16
type input "Keyword Difficulty"
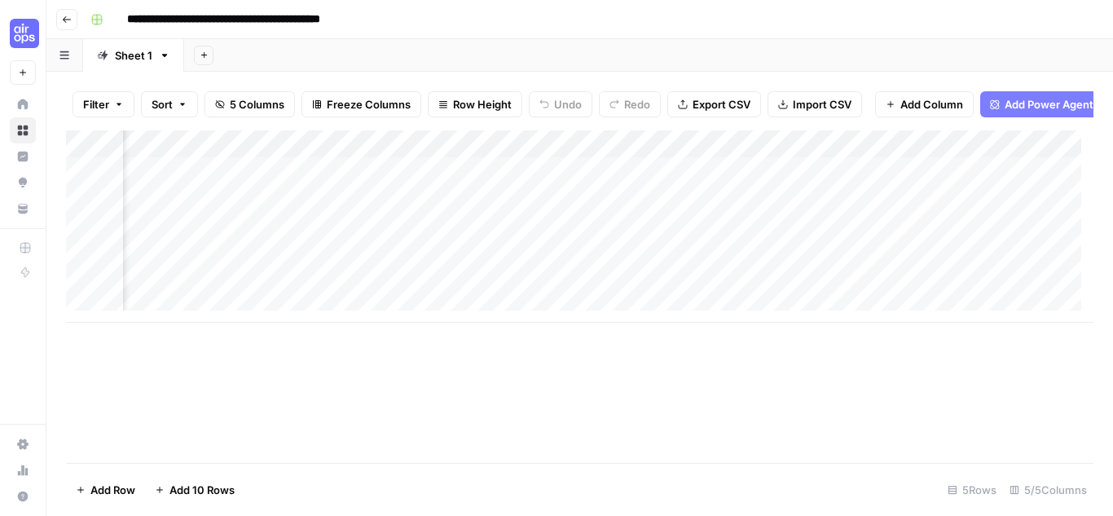
scroll to position [0, 0]
click at [214, 183] on div "Add Column" at bounding box center [580, 226] width 1028 height 192
click at [258, 178] on div "Add Column" at bounding box center [580, 226] width 1028 height 192
type textarea "**********"
click at [413, 176] on div "Add Column" at bounding box center [580, 226] width 1028 height 192
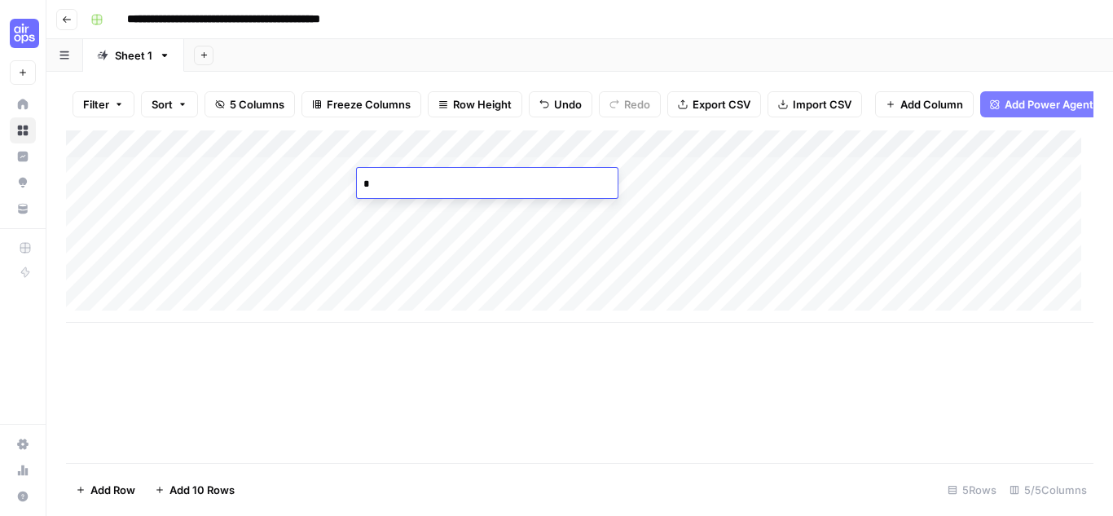
type textarea "**"
click at [718, 181] on div "Add Column" at bounding box center [580, 226] width 1028 height 192
click at [173, 209] on div "Add Column" at bounding box center [580, 226] width 1028 height 192
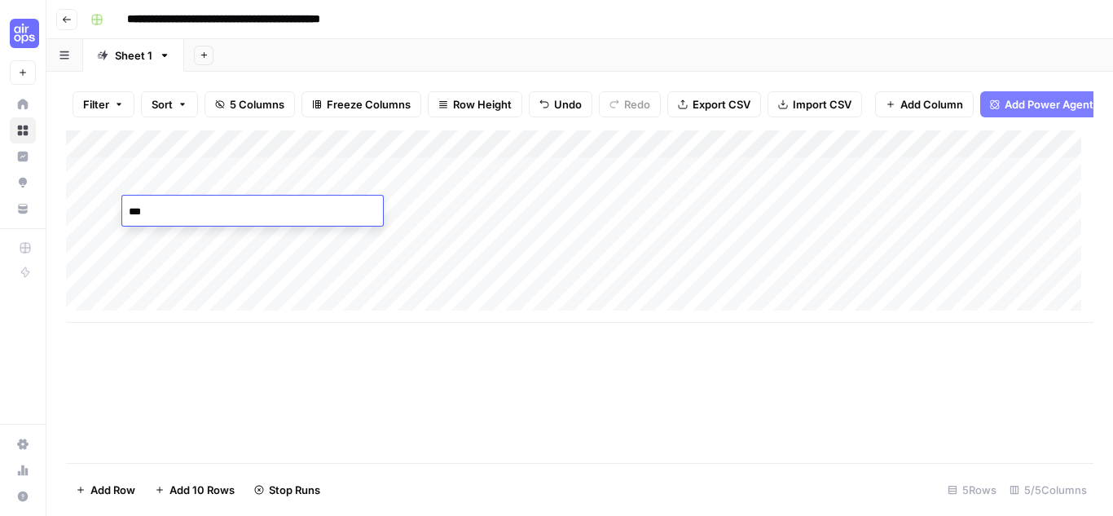
type textarea "****"
click at [415, 213] on div "Add Column" at bounding box center [580, 226] width 1028 height 192
type textarea "**"
click at [716, 209] on div "Add Column" at bounding box center [580, 226] width 1028 height 192
click at [813, 155] on div "Add Column" at bounding box center [580, 226] width 1028 height 192
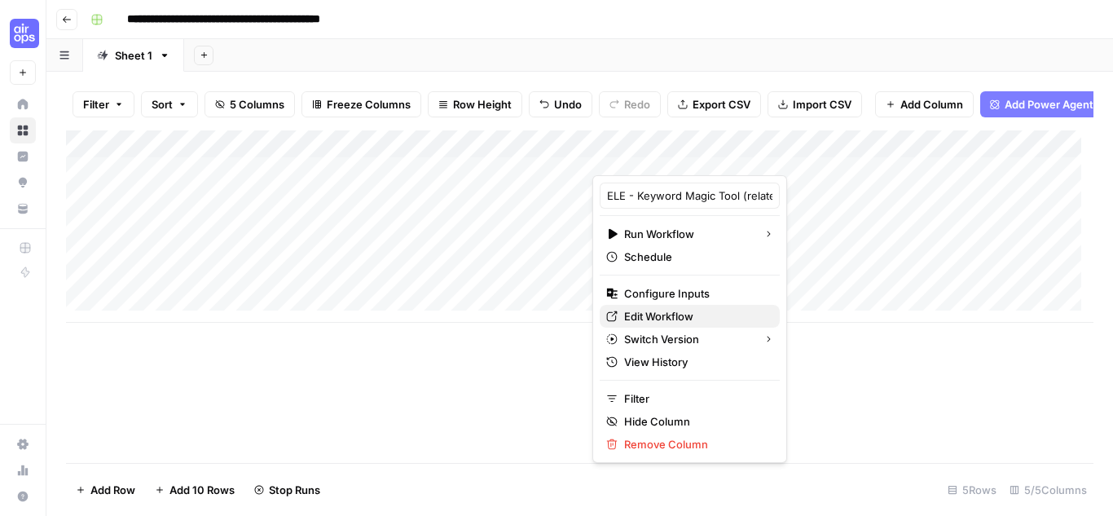
click at [697, 316] on span "Edit Workflow" at bounding box center [695, 316] width 143 height 16
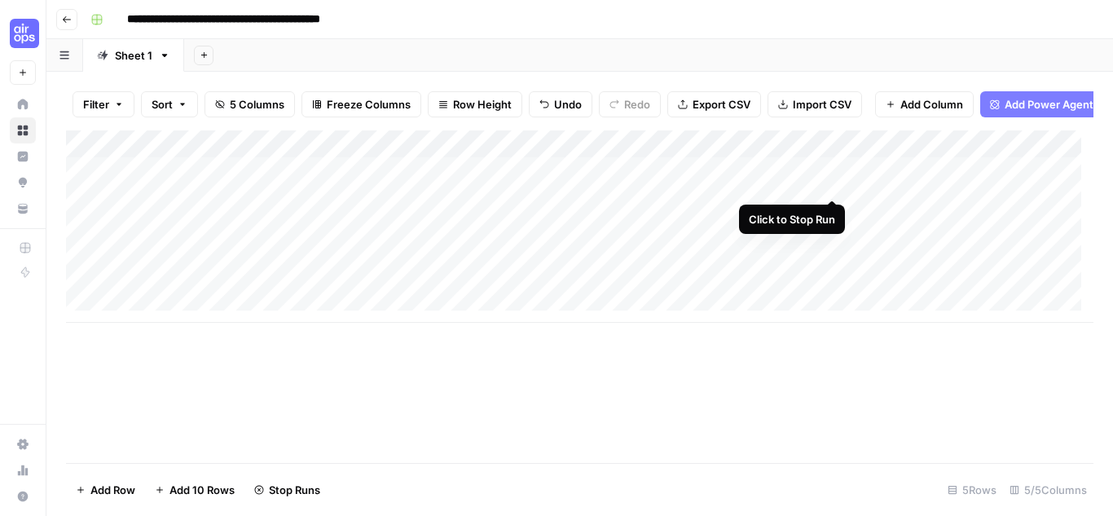
click at [830, 183] on div "Add Column" at bounding box center [580, 226] width 1028 height 192
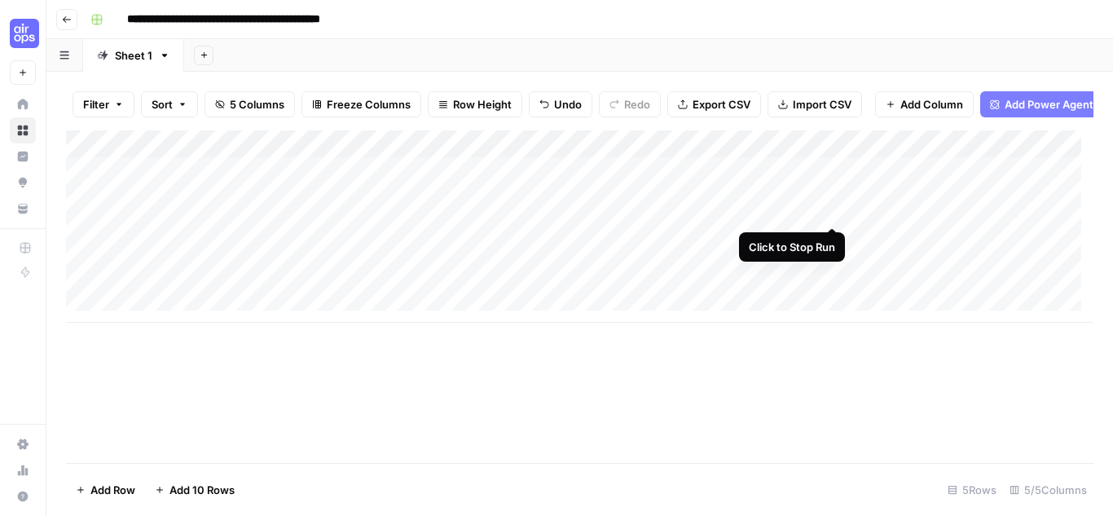
click at [831, 207] on div "Add Column" at bounding box center [580, 226] width 1028 height 192
click at [809, 156] on div "Add Column" at bounding box center [580, 226] width 1028 height 192
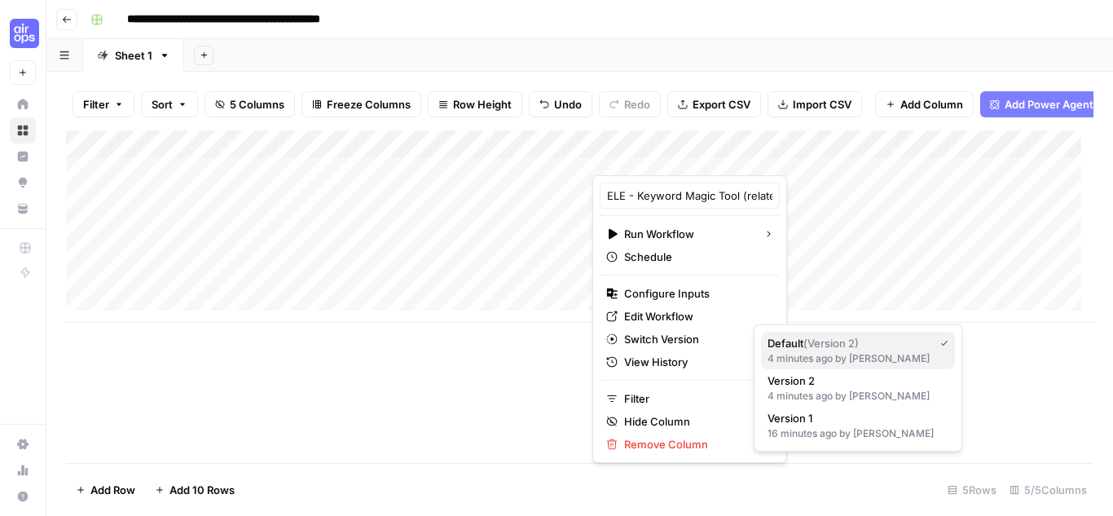
click at [822, 350] on span "Default ( Version 2 )" at bounding box center [848, 343] width 160 height 16
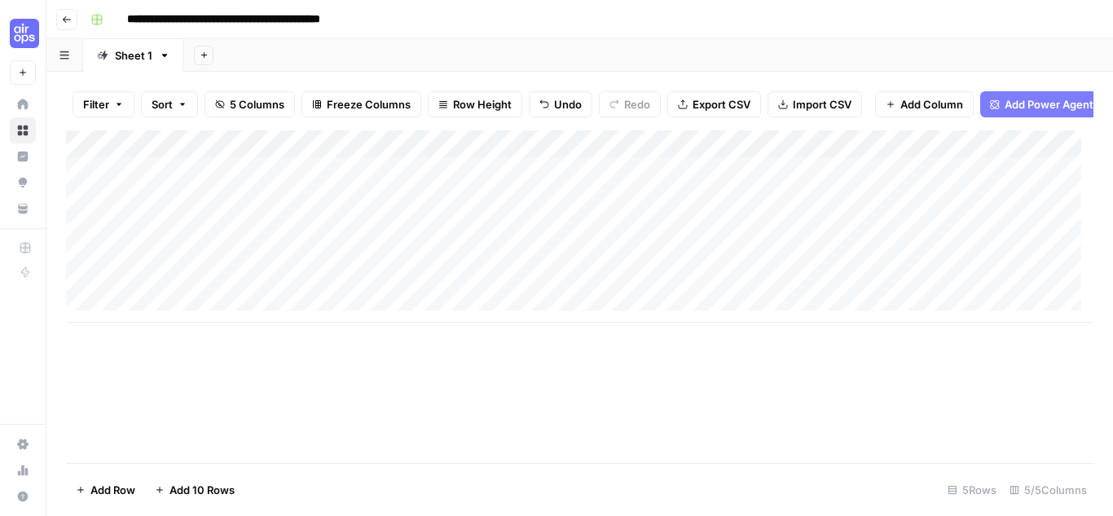
click at [261, 173] on div "Add Column" at bounding box center [580, 226] width 1028 height 192
type textarea "**********"
click at [407, 188] on div "Add Column" at bounding box center [580, 226] width 1028 height 192
type textarea "**"
click at [675, 178] on div "Add Column" at bounding box center [580, 226] width 1028 height 192
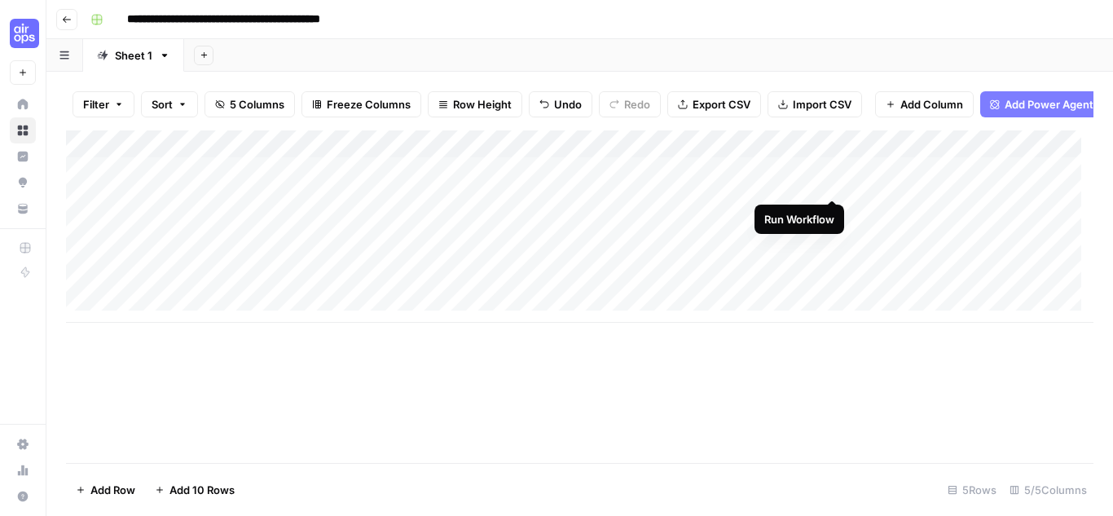
click at [833, 178] on div "Add Column" at bounding box center [580, 226] width 1028 height 192
click at [664, 153] on div "Add Column" at bounding box center [580, 226] width 1028 height 192
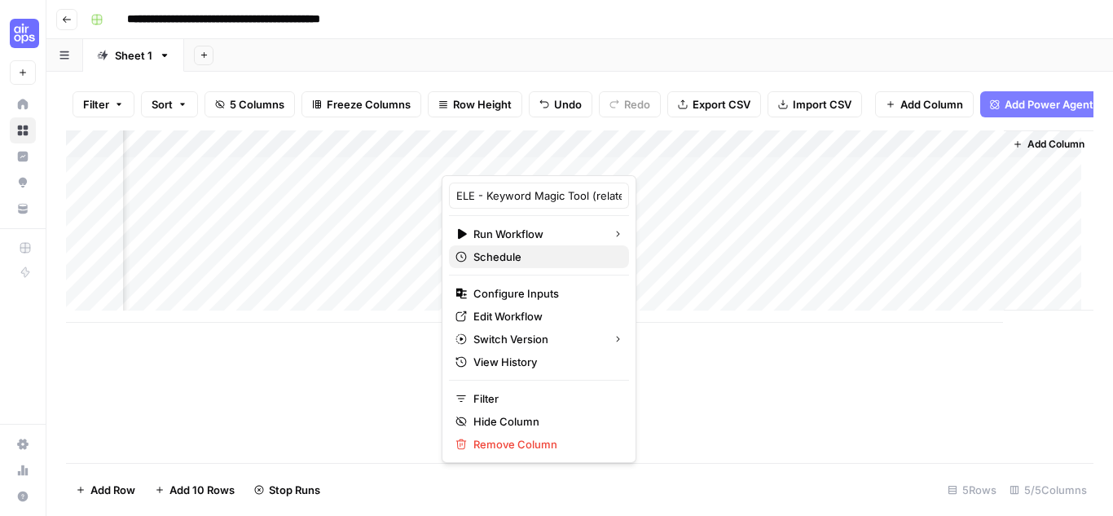
click at [517, 253] on span "Schedule" at bounding box center [544, 257] width 143 height 16
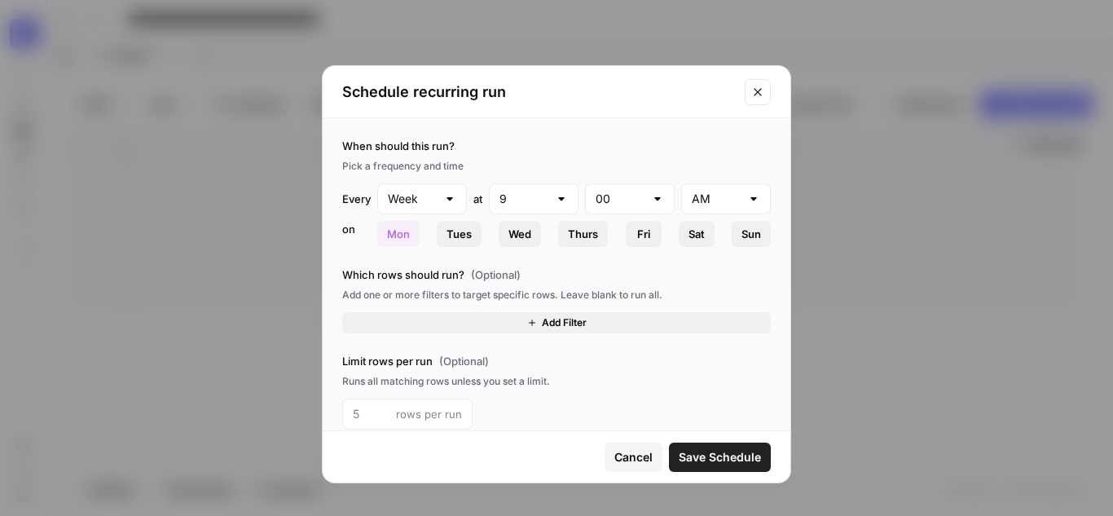
click at [758, 91] on icon "Close modal" at bounding box center [757, 91] width 7 height 7
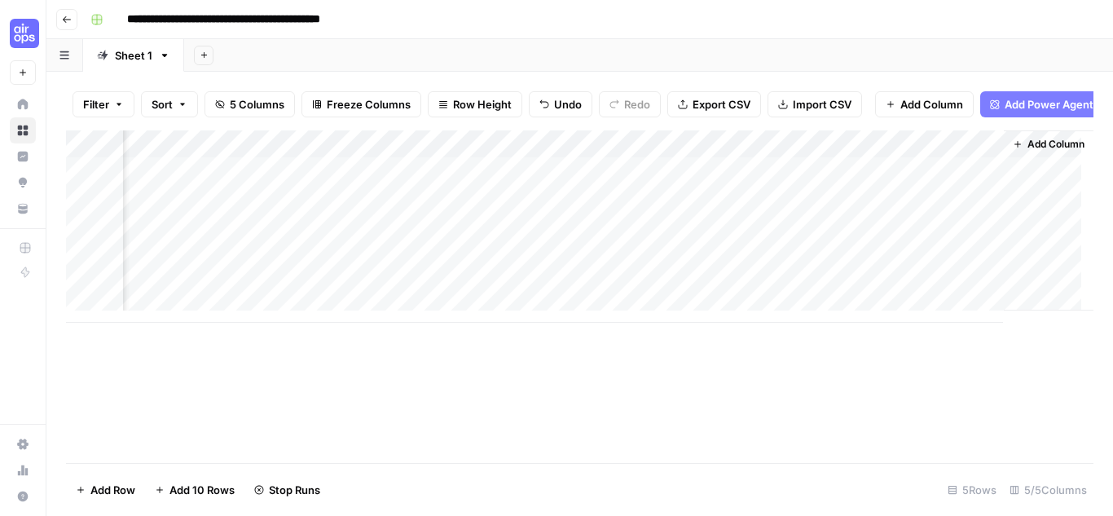
click at [660, 156] on div "Add Column" at bounding box center [580, 226] width 1028 height 192
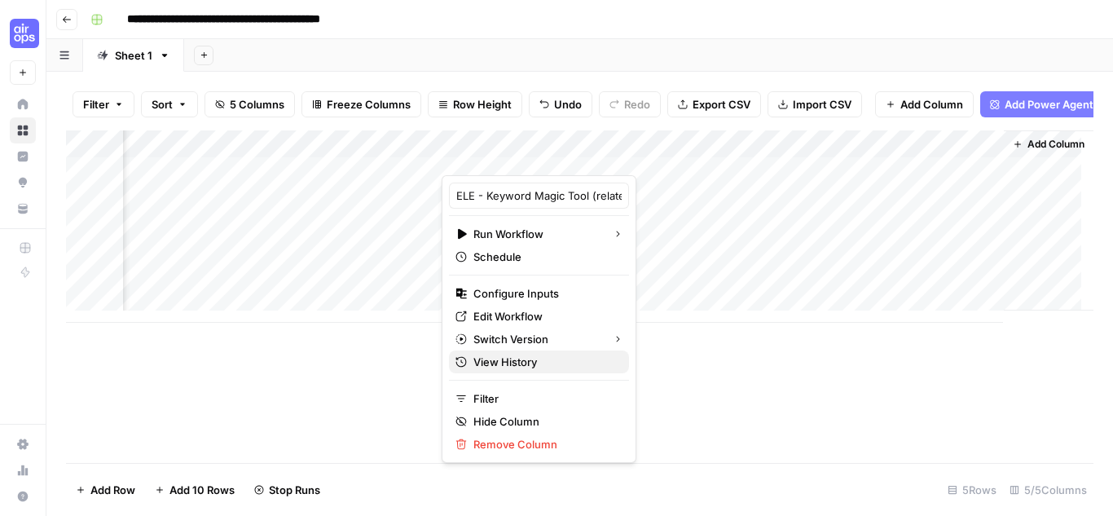
click at [483, 368] on span "View History" at bounding box center [544, 362] width 143 height 16
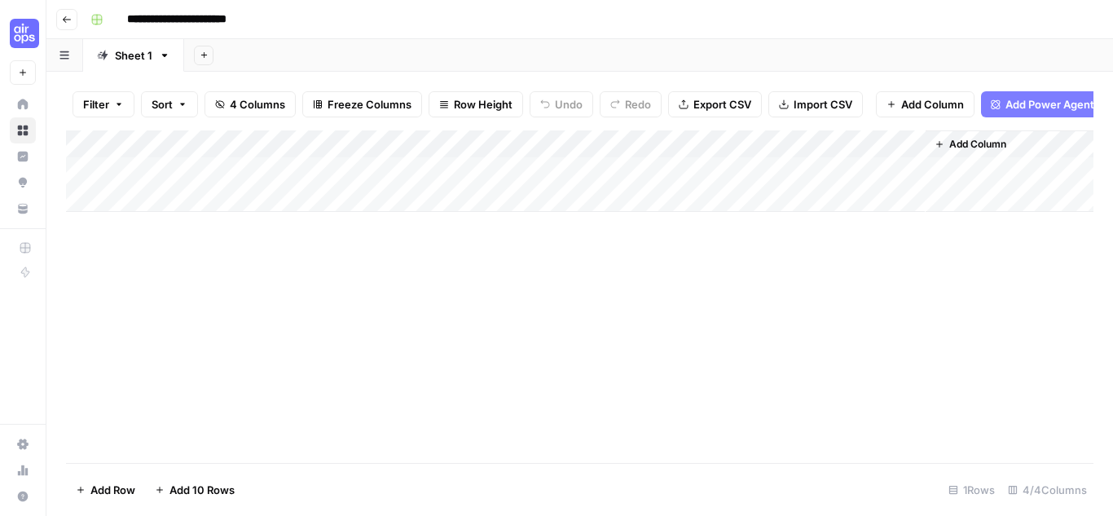
click at [889, 156] on div "Add Column" at bounding box center [580, 170] width 1028 height 81
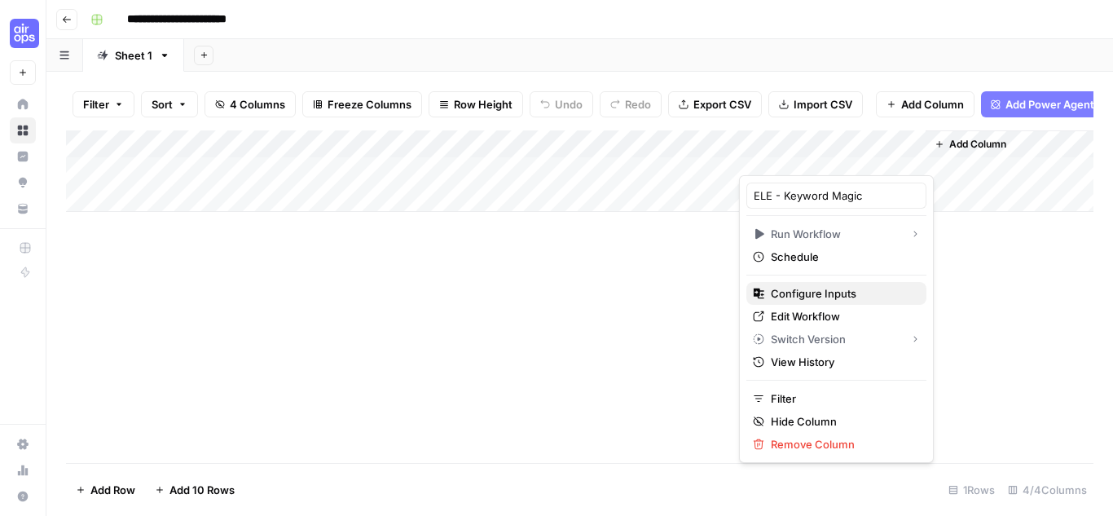
click at [853, 285] on span "Configure Inputs" at bounding box center [842, 293] width 143 height 16
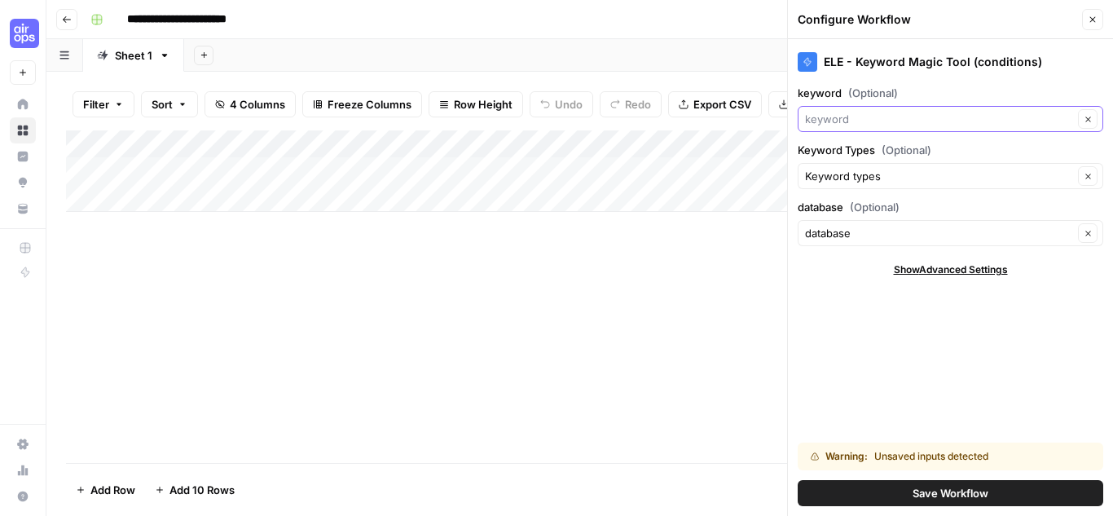
click at [894, 121] on input "keyword (Optional)" at bounding box center [939, 119] width 268 height 16
type input "keyword"
click at [824, 332] on div "ELE - Keyword Magic Tool (conditions) keyword (Optional) keyword Clear Keyword …" at bounding box center [950, 277] width 325 height 477
click at [837, 175] on input "Keyword Types (Optional)" at bounding box center [939, 176] width 268 height 16
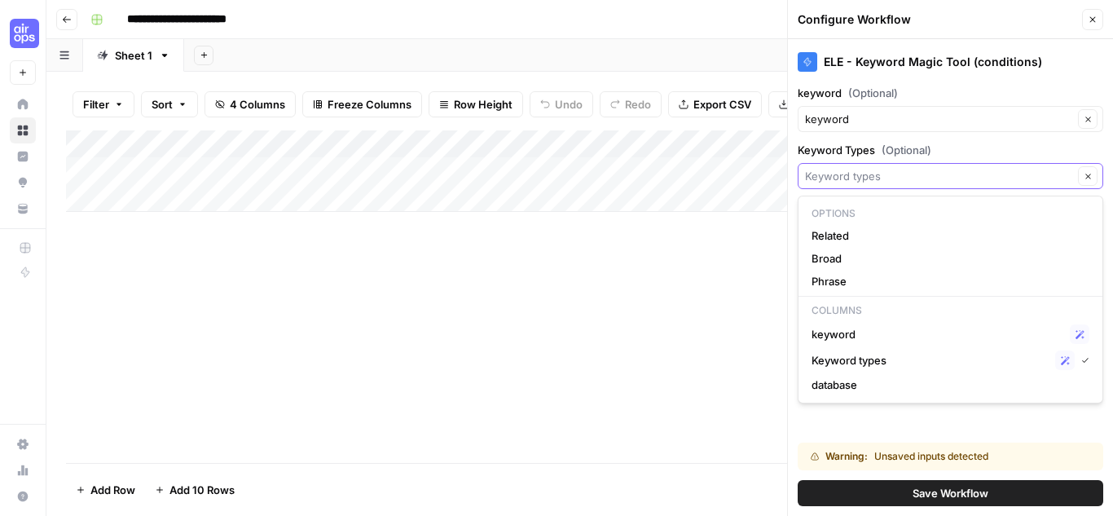
click at [837, 176] on input "Keyword Types (Optional)" at bounding box center [939, 176] width 268 height 16
type input "Keyword types"
click at [987, 149] on label "Keyword Types (Optional)" at bounding box center [951, 150] width 306 height 16
click at [987, 168] on input "Keyword types" at bounding box center [939, 176] width 268 height 16
type input "Keyword types"
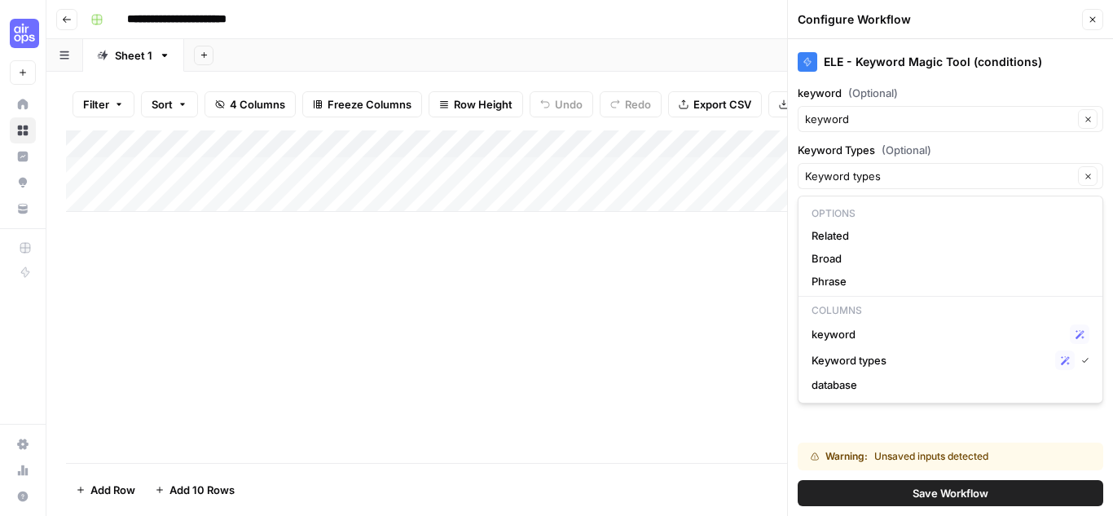
click at [877, 438] on div "Warning: Unsaved inputs detected Save Workflow" at bounding box center [951, 474] width 306 height 83
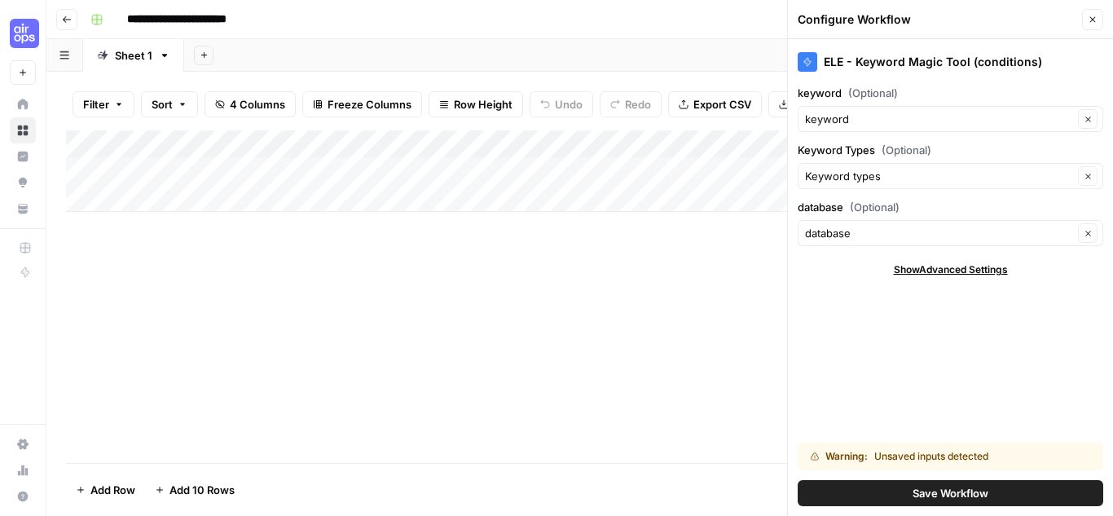
click at [969, 266] on span "Show Advanced Settings" at bounding box center [951, 269] width 114 height 15
click at [980, 317] on input "Version" at bounding box center [941, 318] width 273 height 16
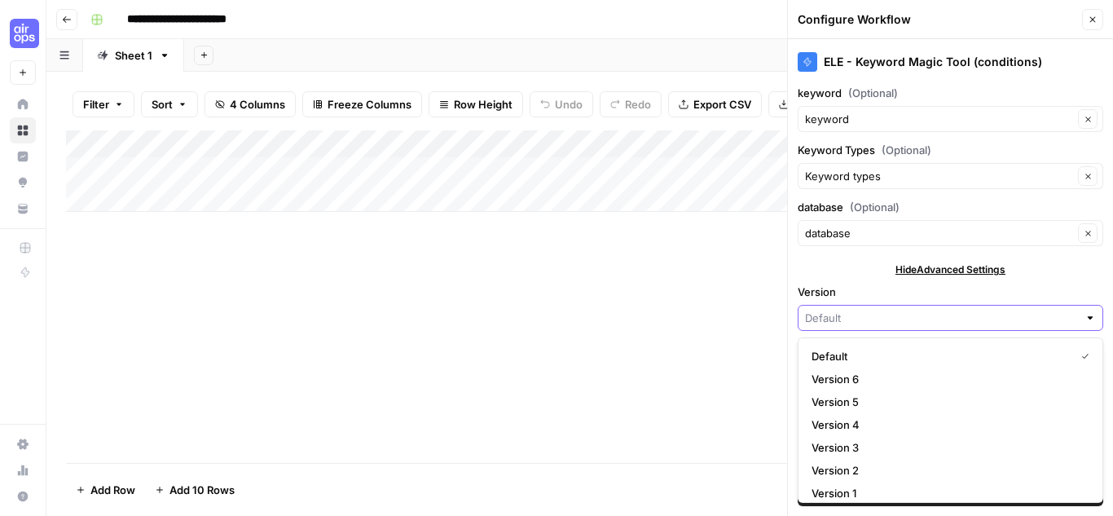
click at [965, 319] on input "Version" at bounding box center [941, 318] width 273 height 16
type input "Default"
click at [859, 258] on div "ELE - Keyword Magic Tool (conditions) keyword (Optional) keyword Clear Keyword …" at bounding box center [950, 277] width 325 height 477
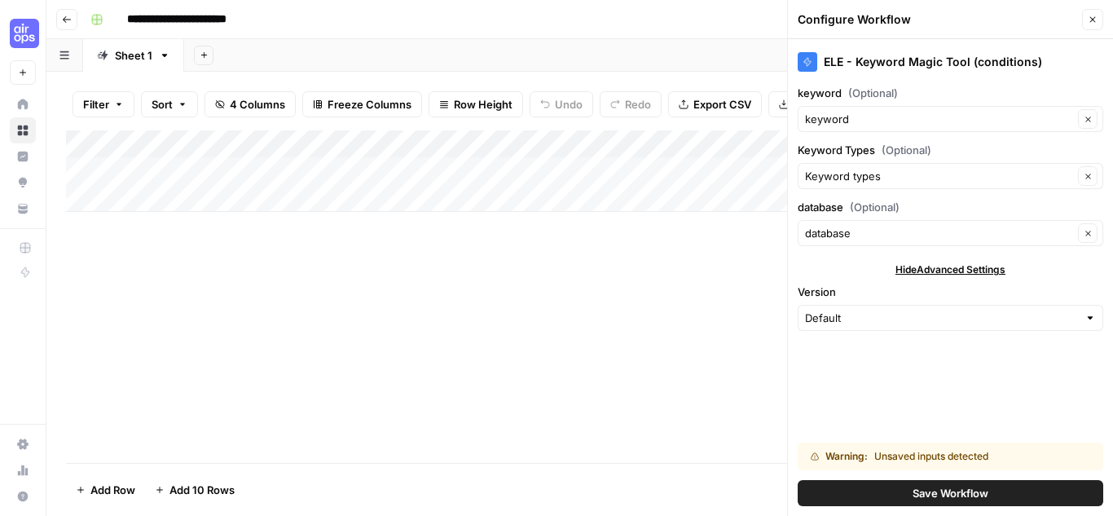
click at [918, 497] on span "Save Workflow" at bounding box center [951, 493] width 76 height 16
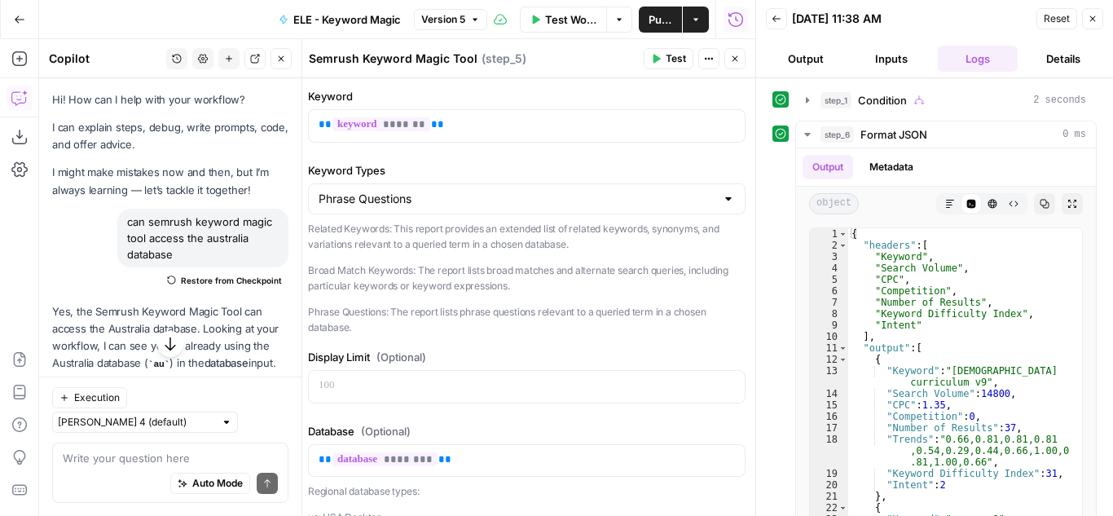
scroll to position [871, 0]
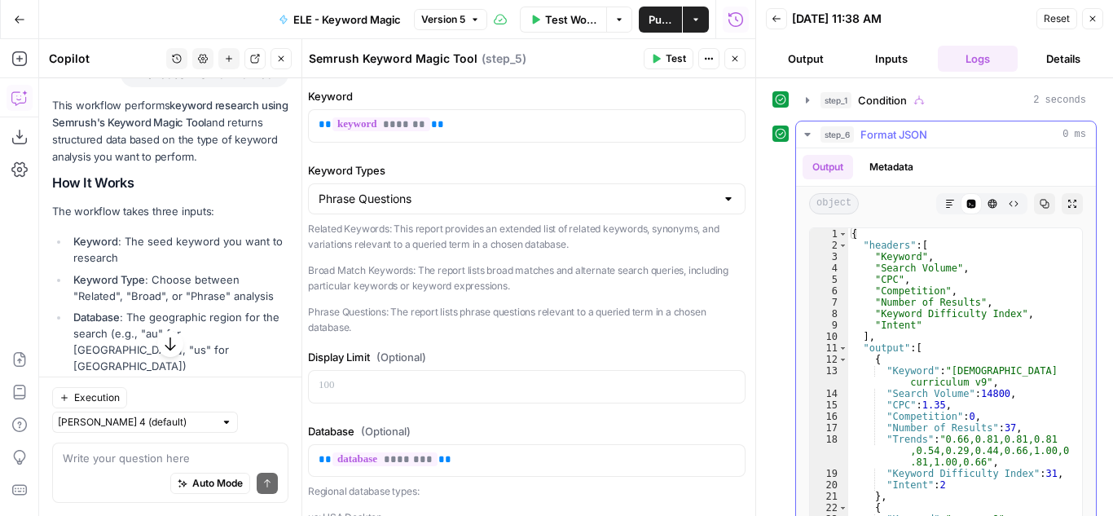
type textarea "**********"
drag, startPoint x: 879, startPoint y: 258, endPoint x: 916, endPoint y: 258, distance: 36.7
click at [916, 258] on div "{ "headers" : [ "Keyword" , "Search Volume" , "CPC" , "Competition" , "Number o…" at bounding box center [959, 399] width 222 height 343
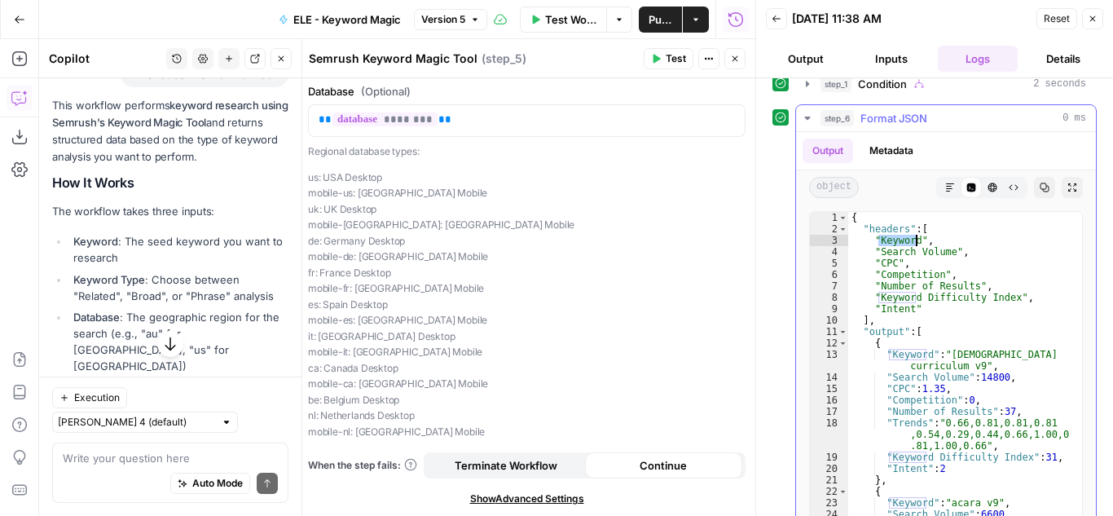
scroll to position [0, 0]
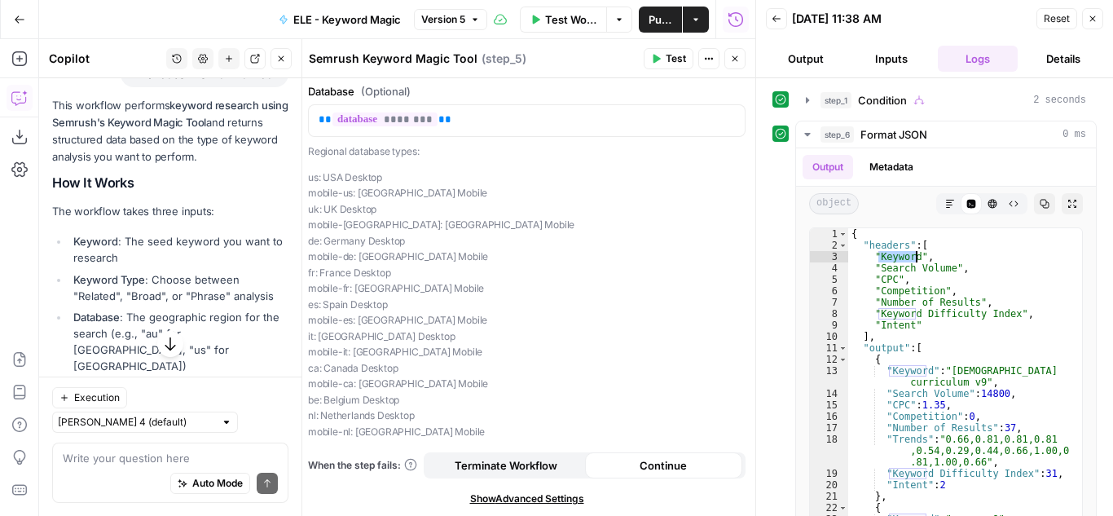
click at [782, 63] on button "Output" at bounding box center [806, 59] width 80 height 26
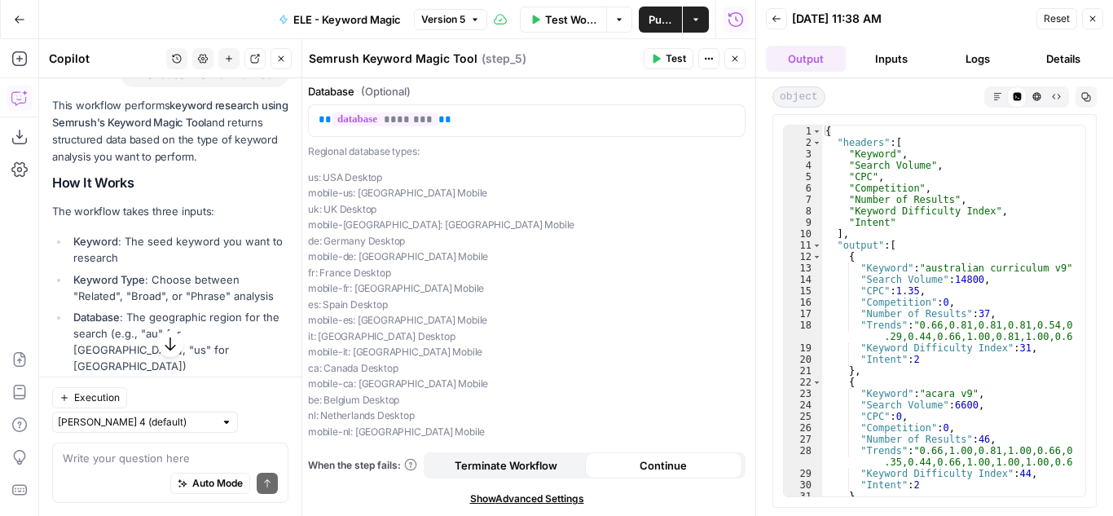
click at [1092, 16] on icon "button" at bounding box center [1093, 19] width 10 height 10
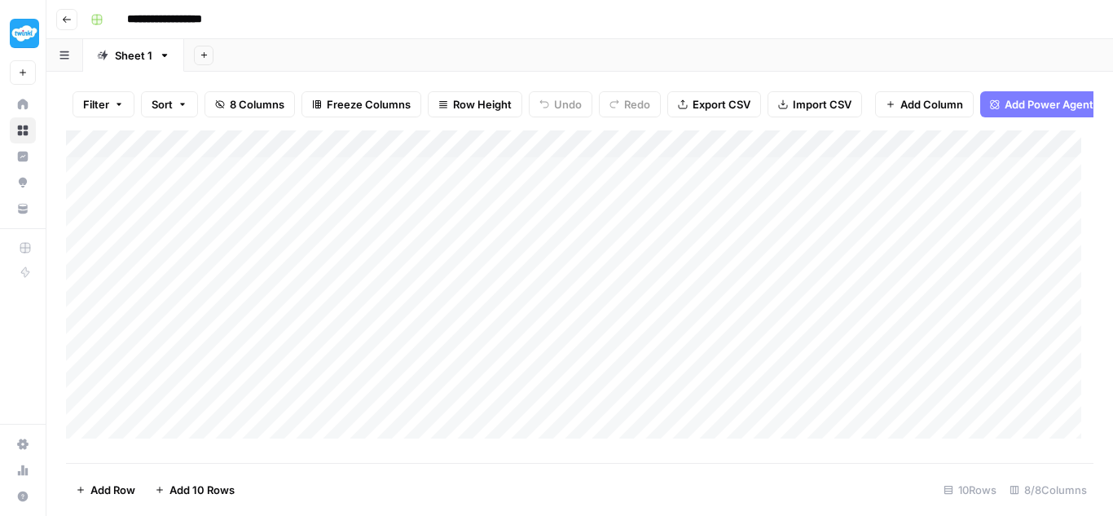
click at [660, 182] on div "Add Column" at bounding box center [580, 290] width 1028 height 320
click at [528, 153] on div "Add Column" at bounding box center [580, 290] width 1028 height 320
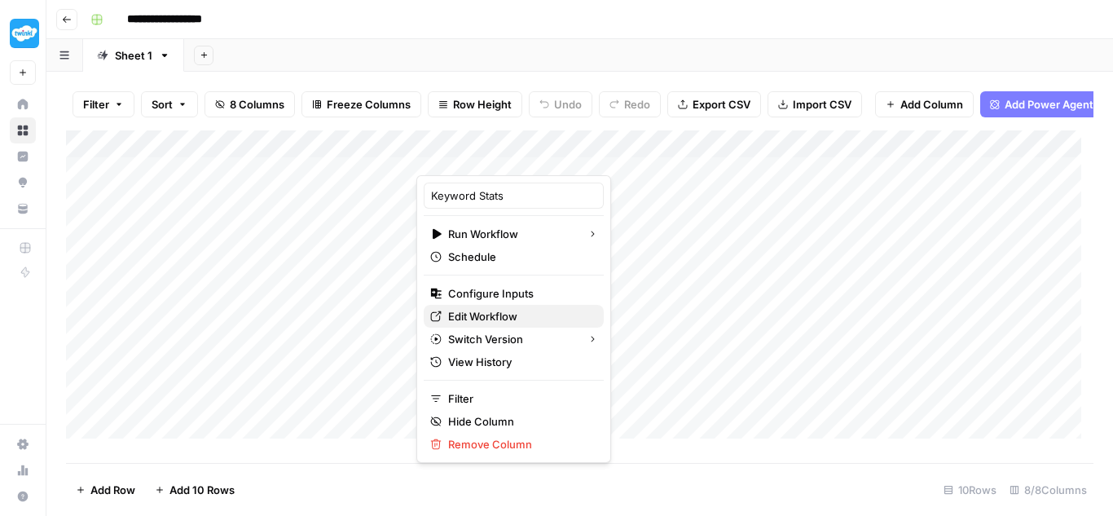
click at [497, 318] on span "Edit Workflow" at bounding box center [519, 316] width 143 height 16
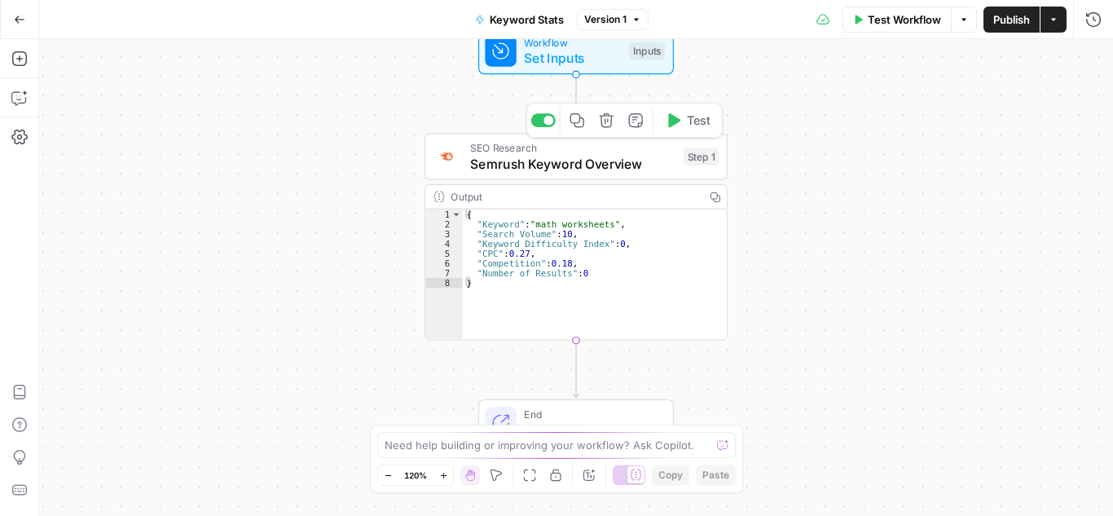
click at [645, 151] on span "SEO Research" at bounding box center [572, 147] width 205 height 15
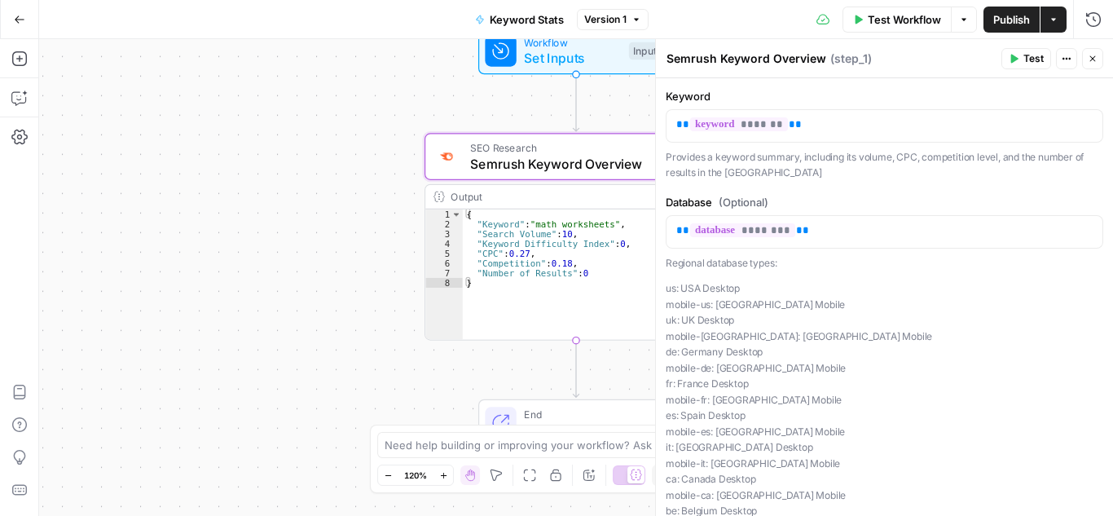
click at [1068, 51] on button "Actions" at bounding box center [1066, 58] width 21 height 21
click at [1088, 56] on icon "button" at bounding box center [1093, 59] width 10 height 10
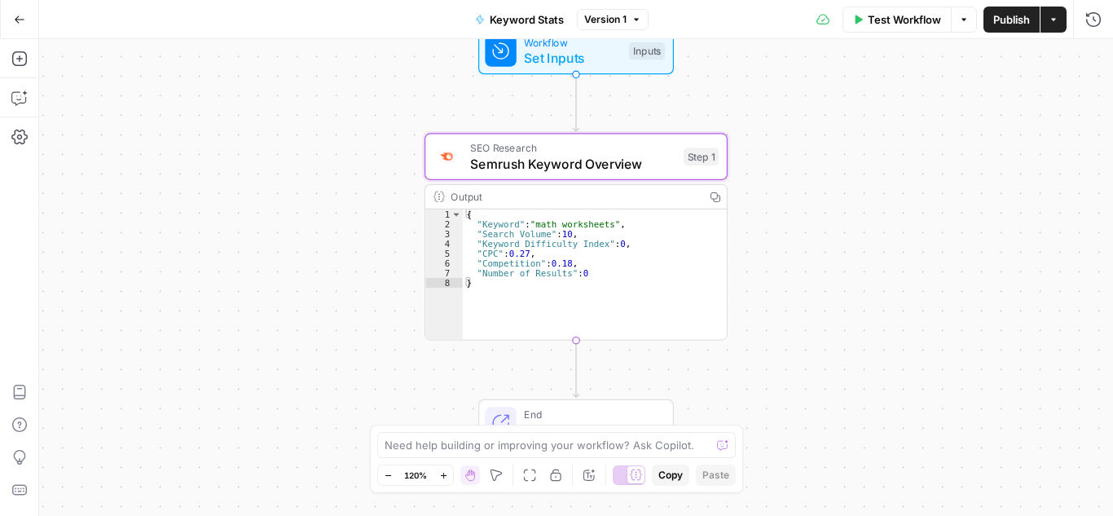
click at [670, 192] on div "Output" at bounding box center [574, 196] width 246 height 15
click at [602, 62] on span "Set Inputs" at bounding box center [572, 58] width 97 height 20
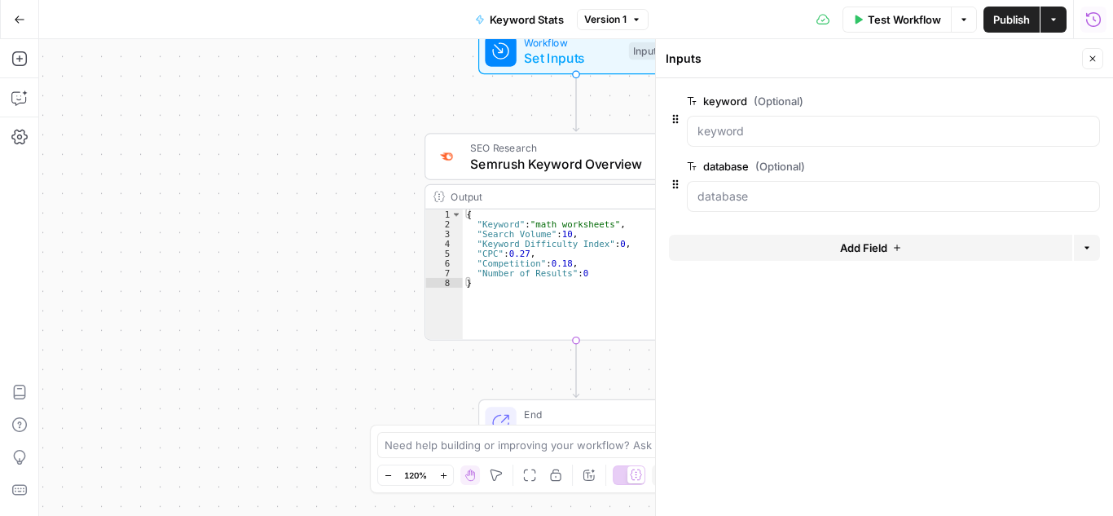
click at [1094, 20] on icon "button" at bounding box center [1093, 18] width 15 height 15
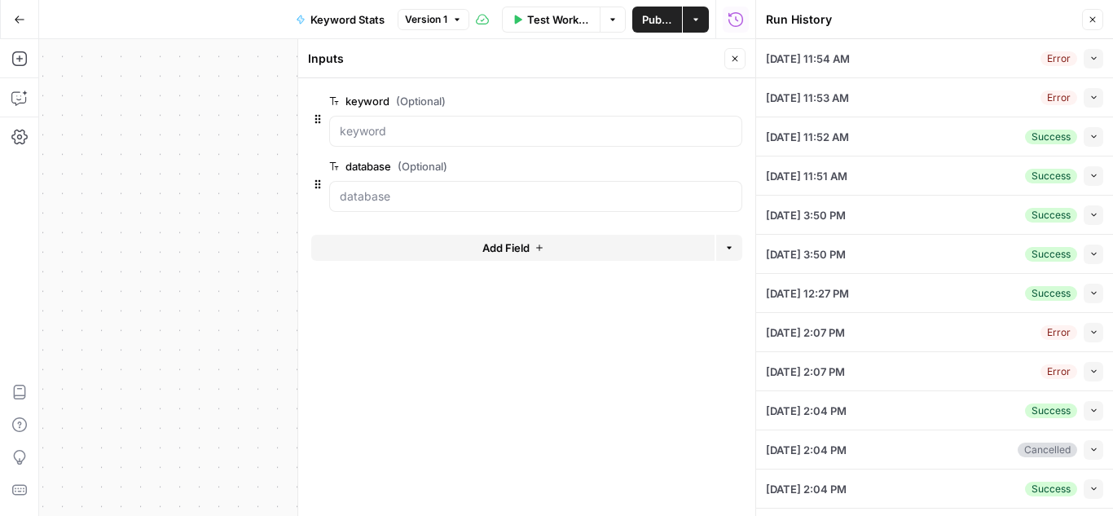
click at [1090, 57] on icon "button" at bounding box center [1094, 58] width 9 height 9
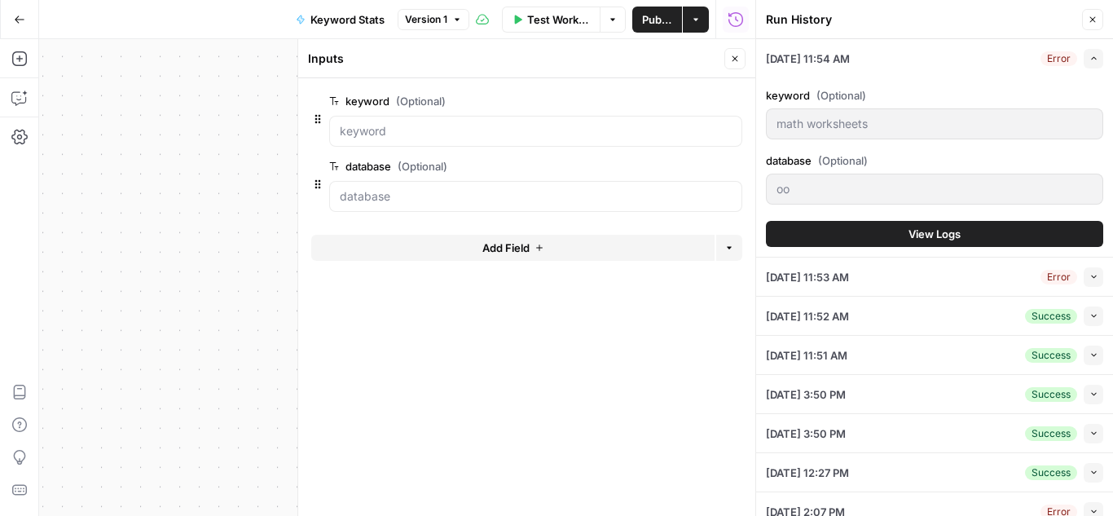
click at [1090, 57] on icon "button" at bounding box center [1094, 58] width 9 height 9
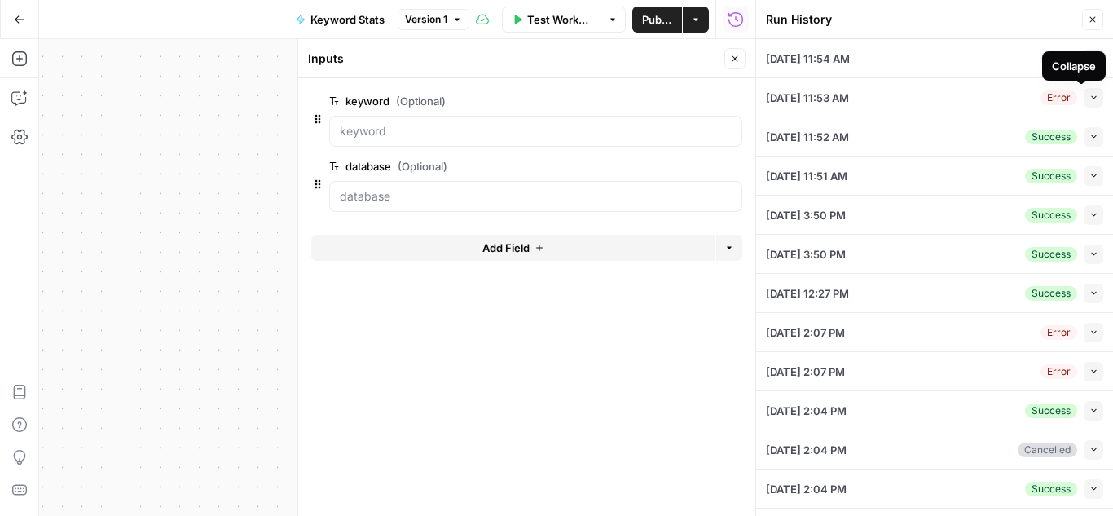
click at [1090, 93] on icon "button" at bounding box center [1094, 97] width 9 height 9
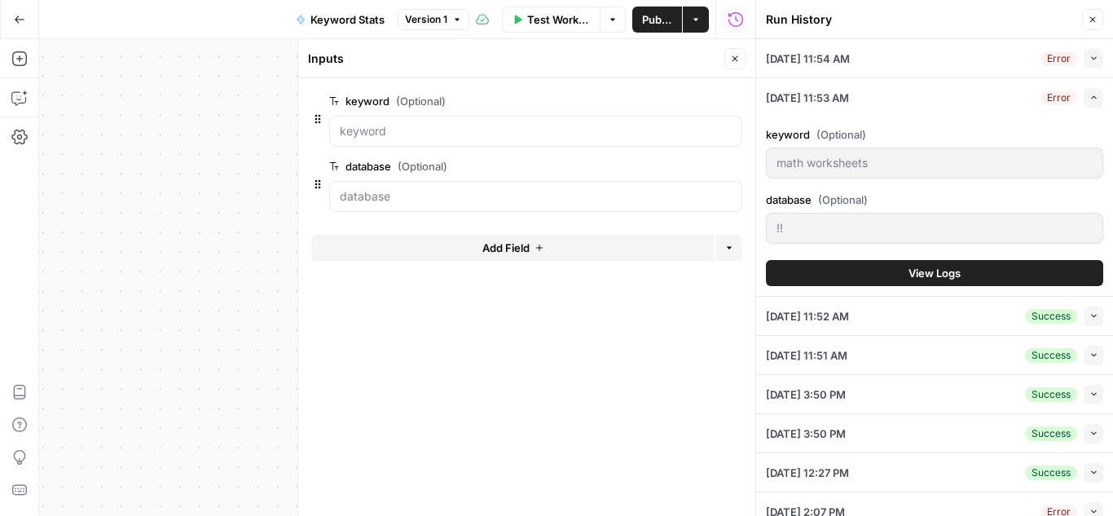
click at [1090, 93] on icon "button" at bounding box center [1094, 97] width 9 height 9
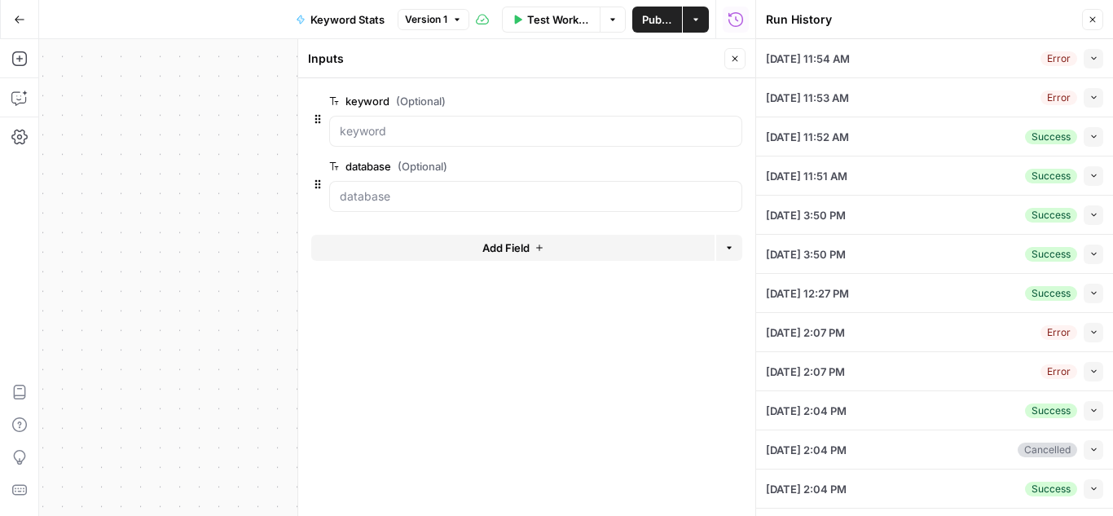
click at [1090, 137] on icon "button" at bounding box center [1094, 136] width 9 height 9
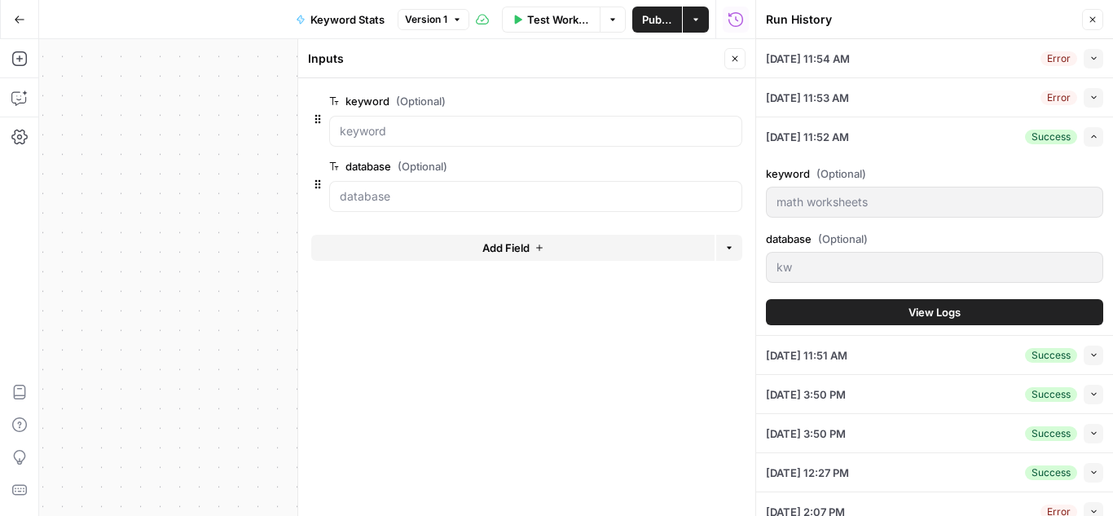
click at [993, 307] on button "View Logs" at bounding box center [934, 312] width 337 height 26
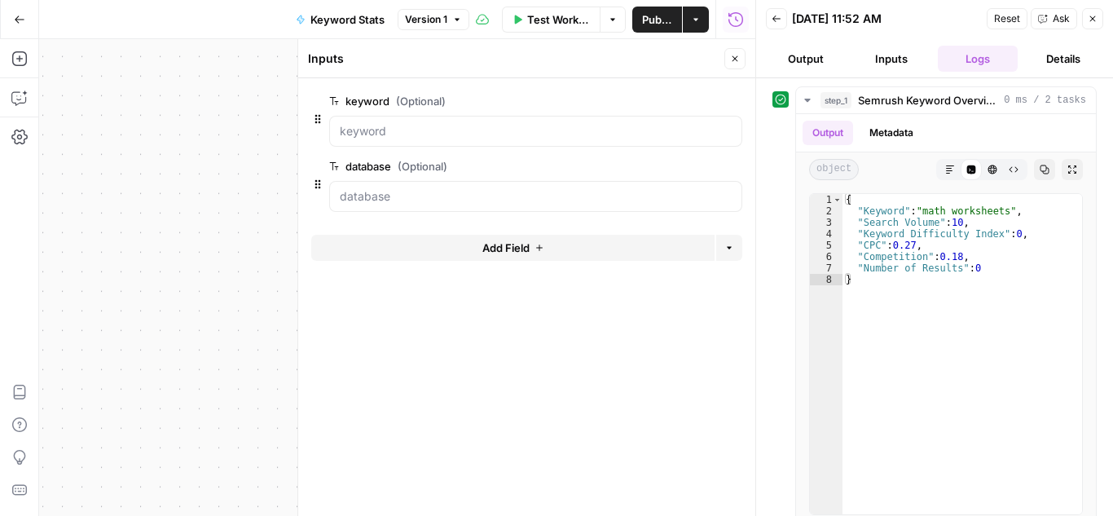
click at [815, 56] on button "Output" at bounding box center [806, 59] width 80 height 26
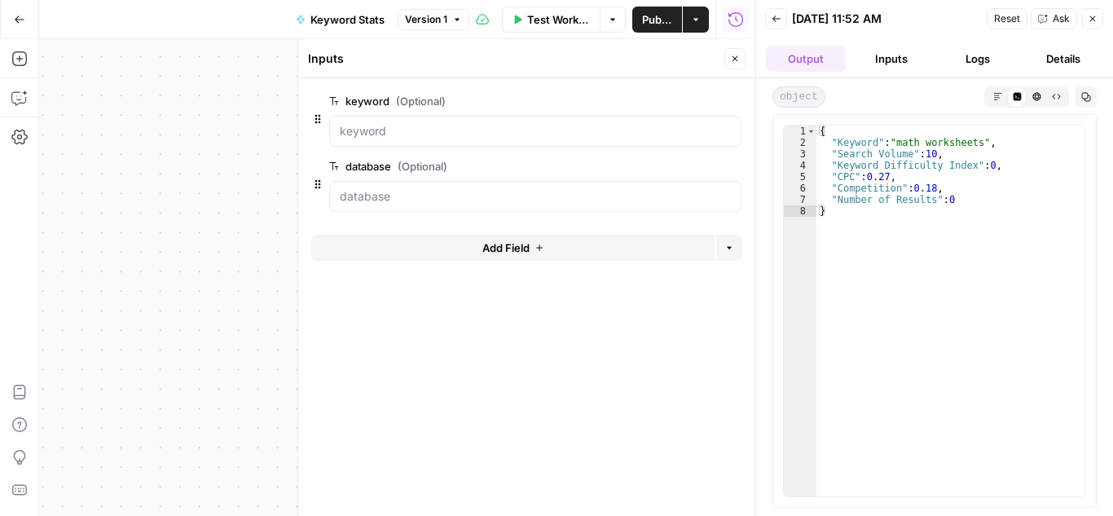
click at [896, 49] on button "Inputs" at bounding box center [892, 59] width 80 height 26
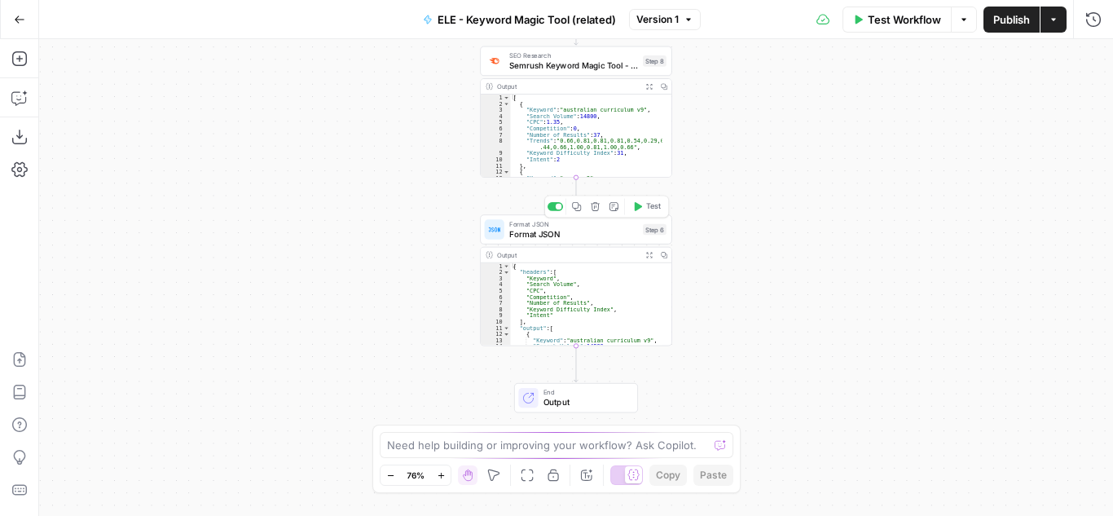
click at [596, 208] on icon "button" at bounding box center [595, 206] width 9 height 9
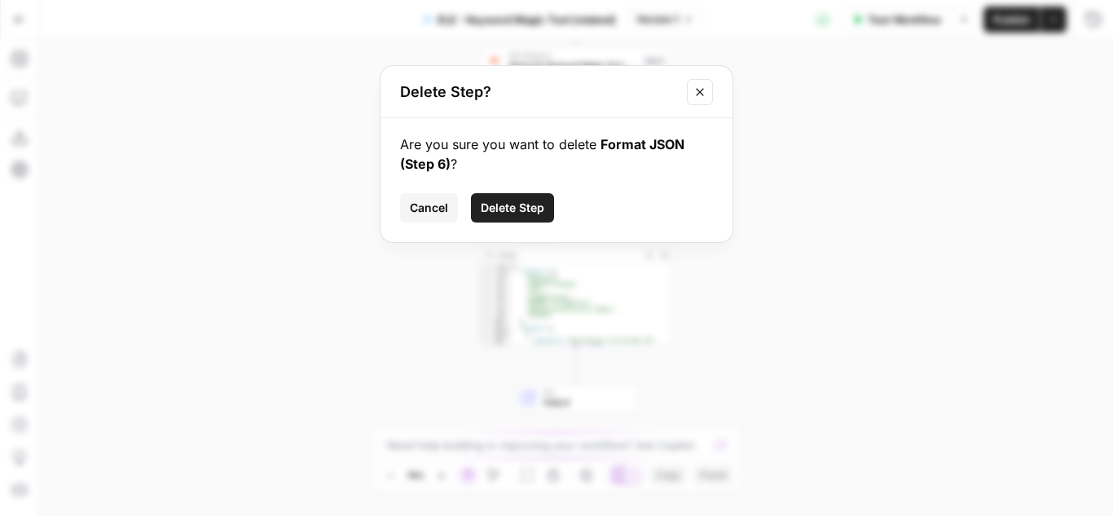
click at [510, 201] on span "Delete Step" at bounding box center [513, 208] width 64 height 16
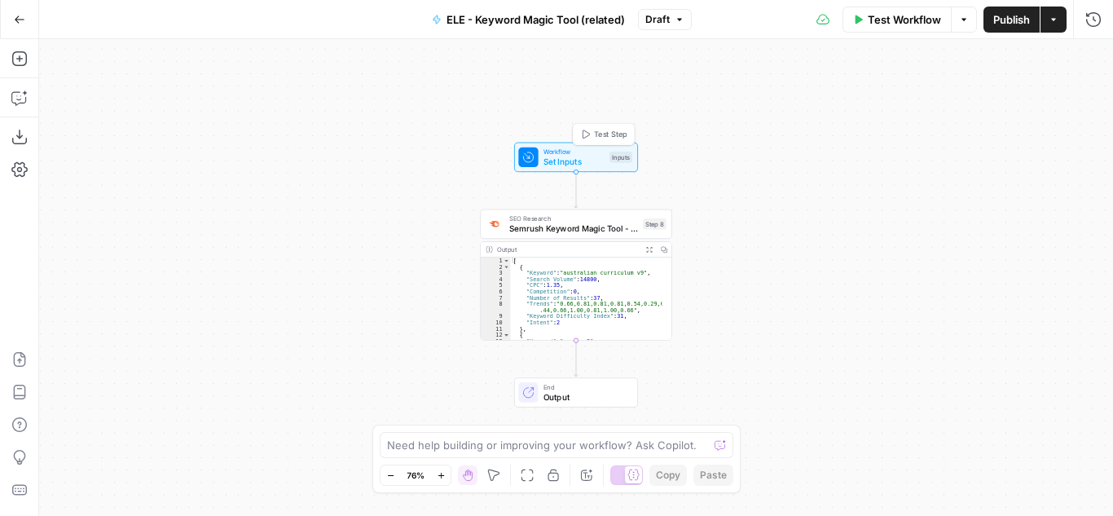
click at [592, 133] on button "Test Step" at bounding box center [603, 134] width 56 height 16
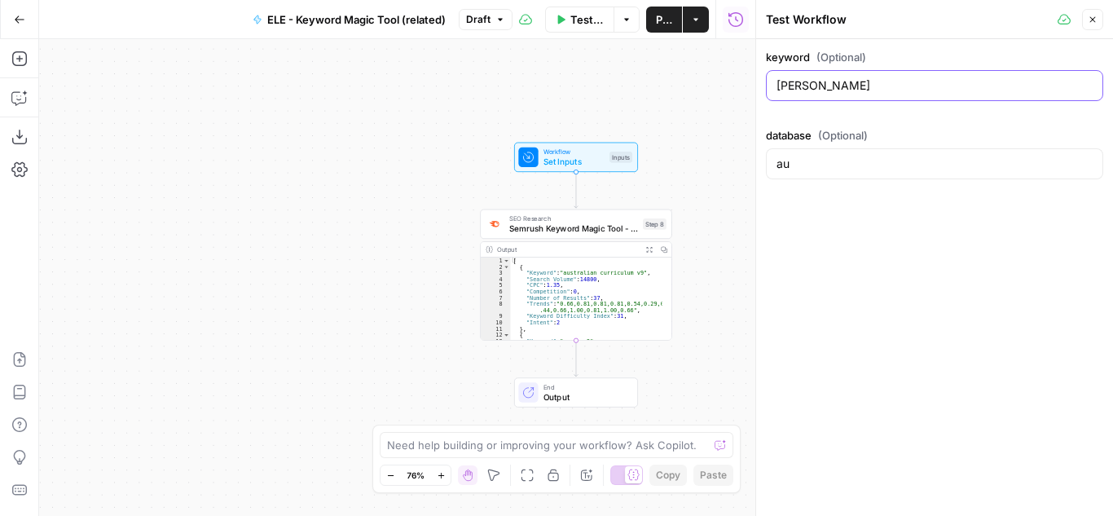
drag, startPoint x: 815, startPoint y: 84, endPoint x: 760, endPoint y: 82, distance: 55.4
click at [760, 82] on div "Test Workflow Close keyword (Optional) HASS database (Optional) au" at bounding box center [934, 258] width 358 height 516
type input "math worksheets"
drag, startPoint x: 890, startPoint y: 163, endPoint x: 815, endPoint y: 162, distance: 75.0
click at [815, 162] on input "au" at bounding box center [935, 164] width 316 height 16
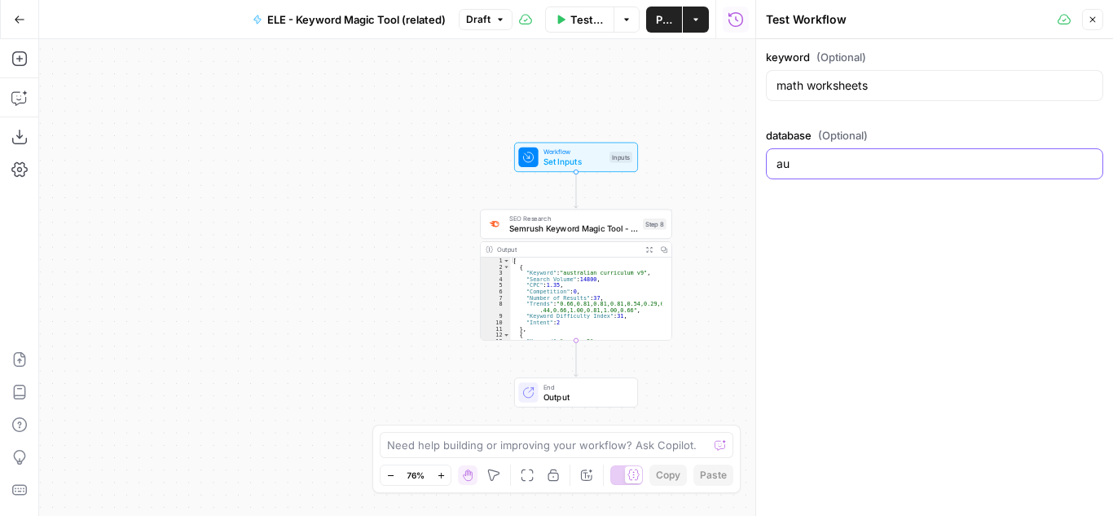
drag, startPoint x: 808, startPoint y: 169, endPoint x: 769, endPoint y: 169, distance: 39.1
click at [769, 169] on div "au" at bounding box center [934, 163] width 337 height 31
type input "kw"
click at [978, 130] on label "database (Optional)" at bounding box center [934, 135] width 337 height 16
click at [978, 156] on input "kw" at bounding box center [935, 164] width 316 height 16
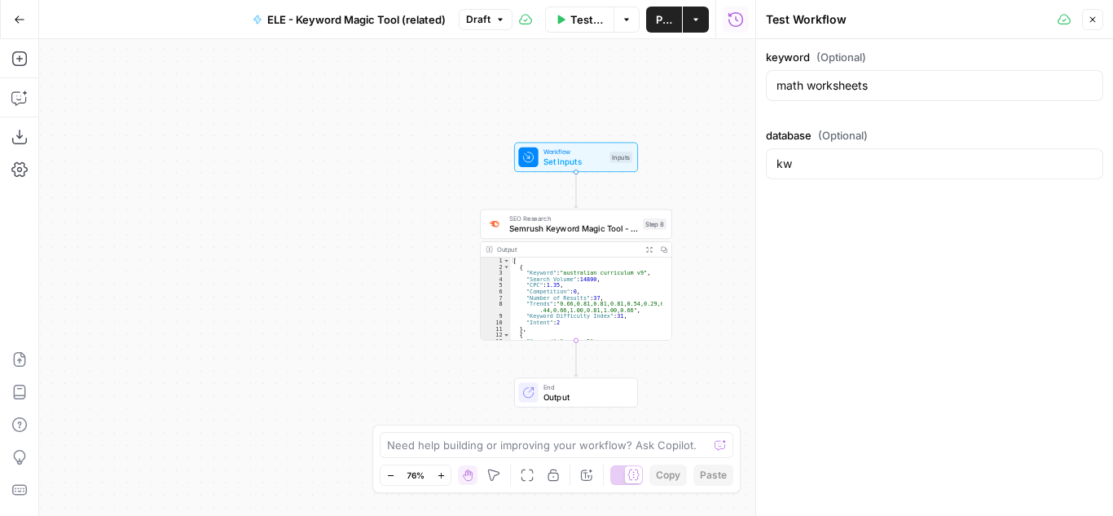
click at [993, 227] on div "keyword (Optional) math worksheets database (Optional) kw" at bounding box center [934, 277] width 357 height 477
click at [1090, 24] on icon "button" at bounding box center [1093, 20] width 10 height 10
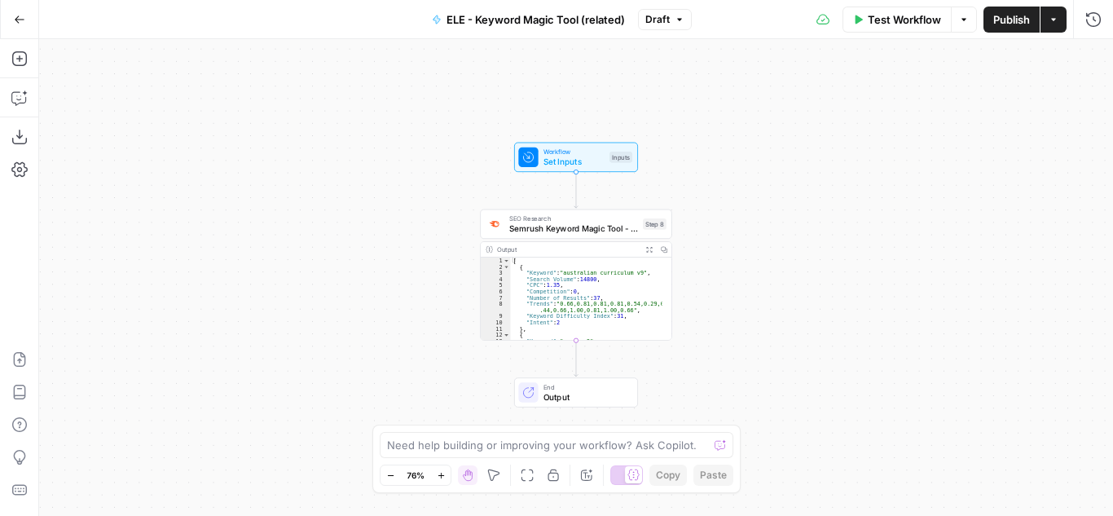
click at [582, 156] on span "Set Inputs" at bounding box center [574, 162] width 61 height 12
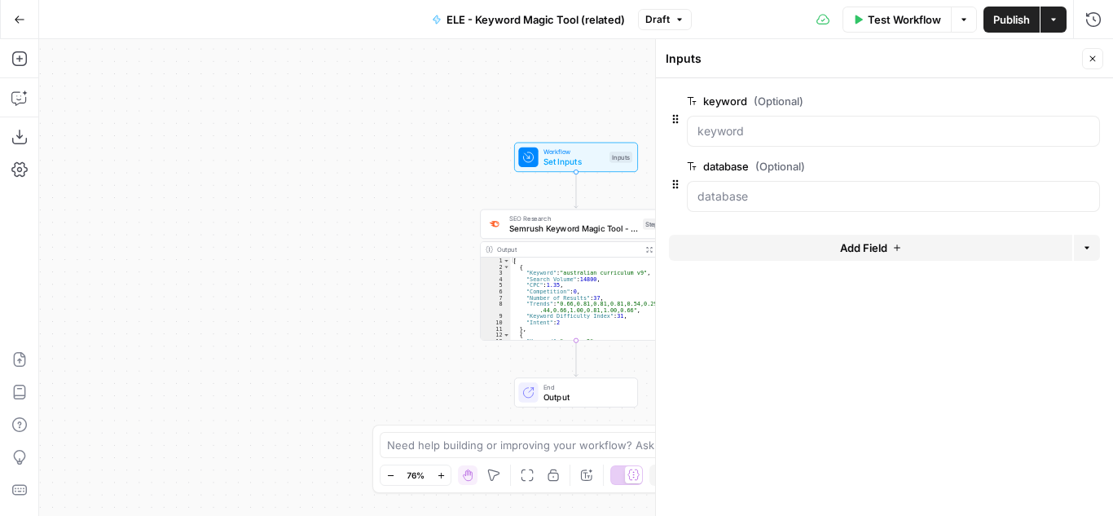
click at [963, 15] on icon "button" at bounding box center [964, 20] width 10 height 10
click at [902, 64] on span "Run Test" at bounding box center [918, 58] width 72 height 16
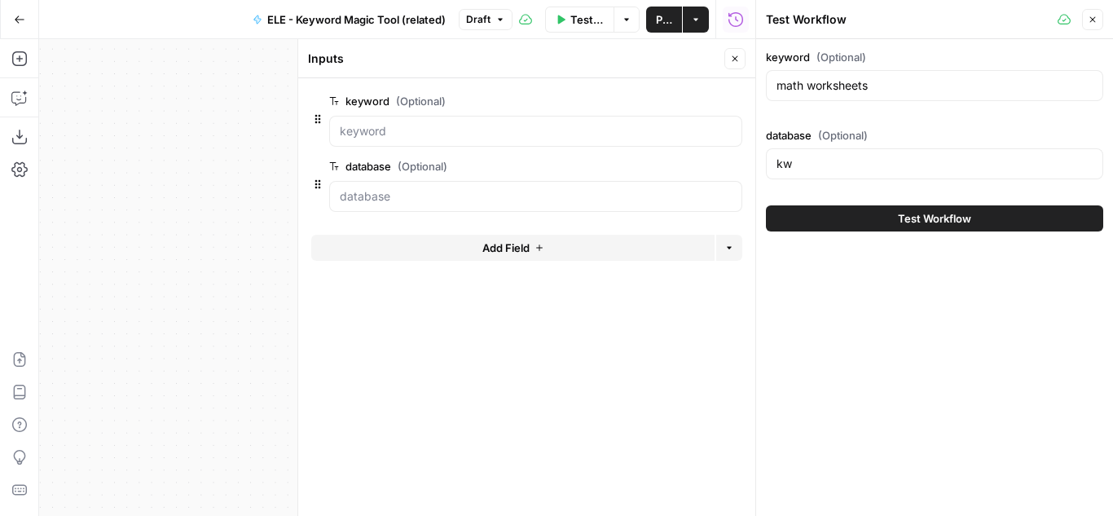
click at [877, 223] on button "Test Workflow" at bounding box center [934, 218] width 337 height 26
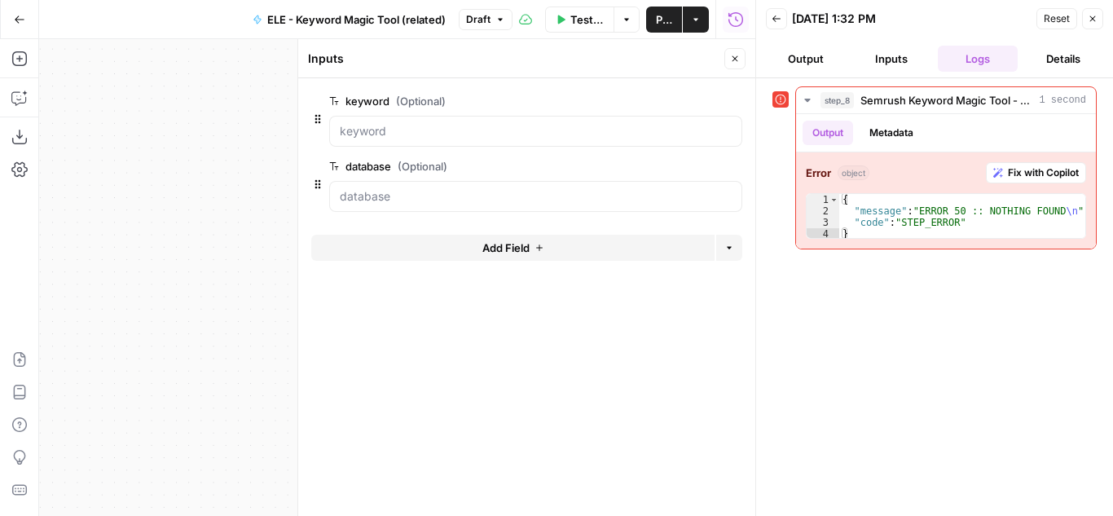
click at [894, 48] on button "Inputs" at bounding box center [892, 59] width 80 height 26
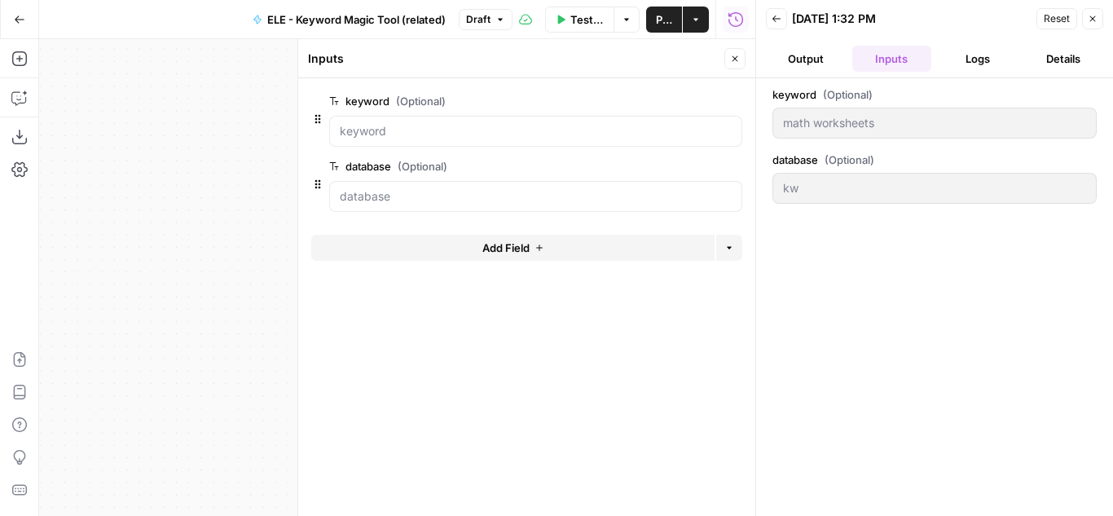
click at [817, 59] on button "Output" at bounding box center [806, 59] width 80 height 26
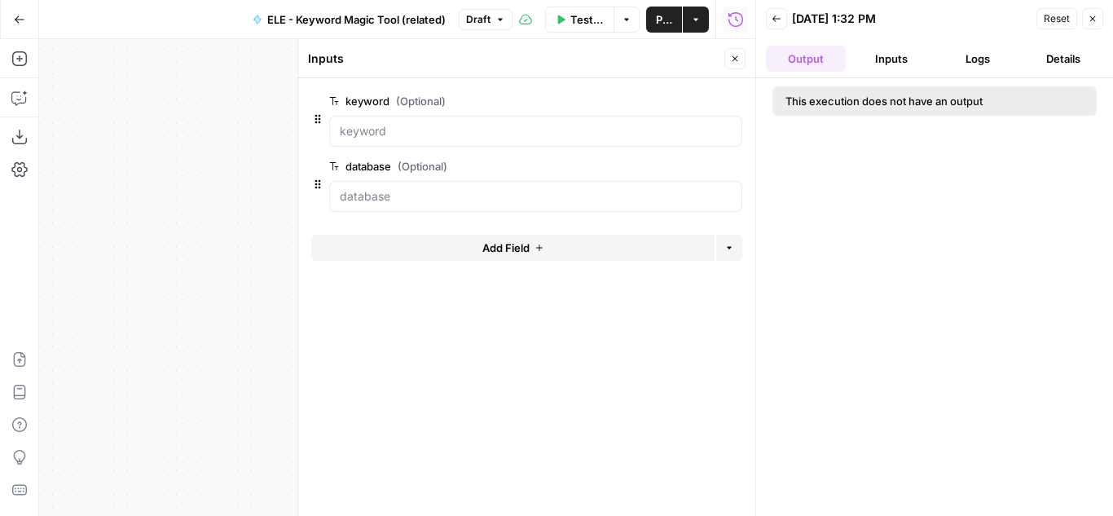
click at [881, 55] on button "Inputs" at bounding box center [892, 59] width 80 height 26
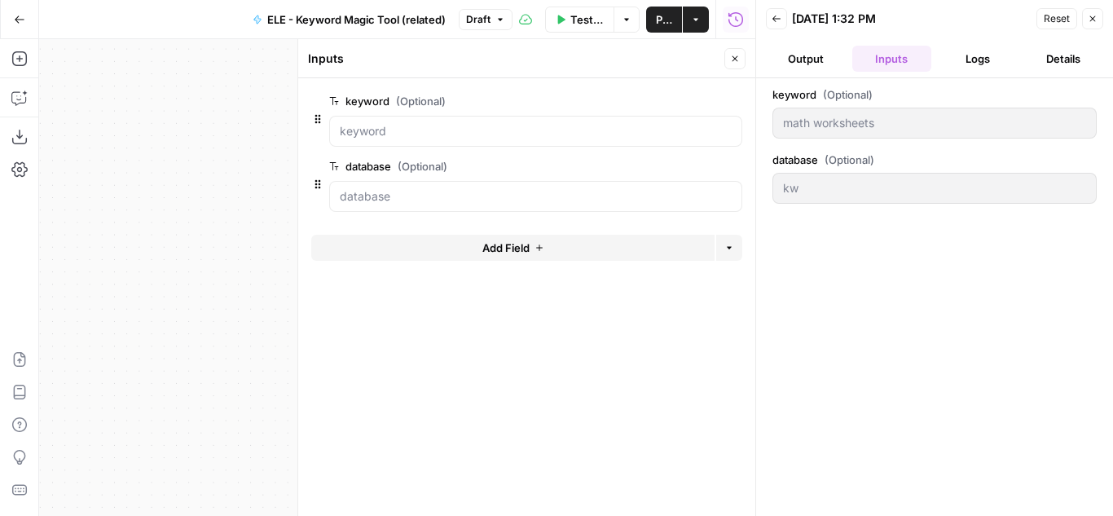
click at [1091, 16] on icon "button" at bounding box center [1093, 19] width 10 height 10
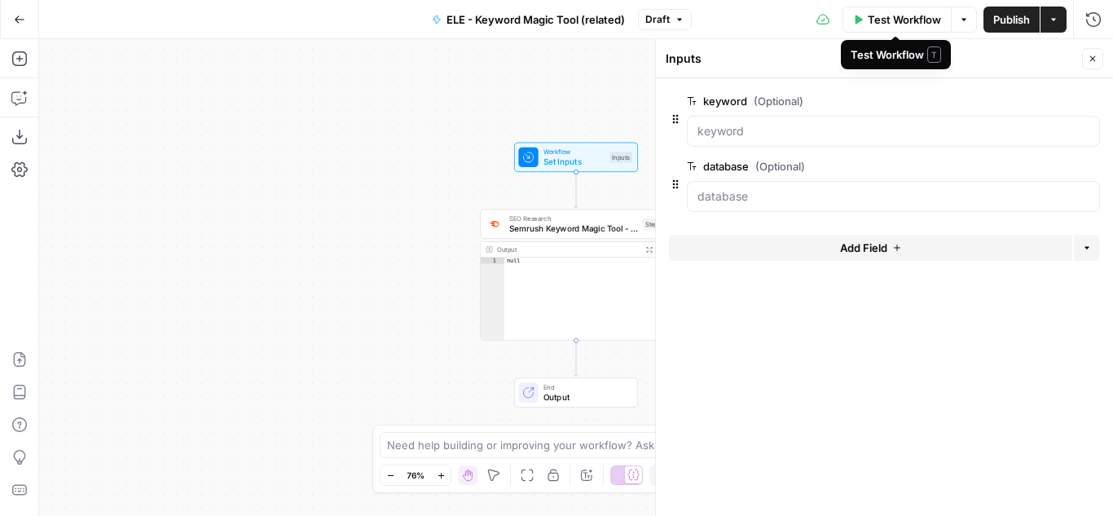
click at [961, 18] on icon "button" at bounding box center [964, 20] width 10 height 10
click at [894, 55] on span "Run Test" at bounding box center [918, 58] width 72 height 16
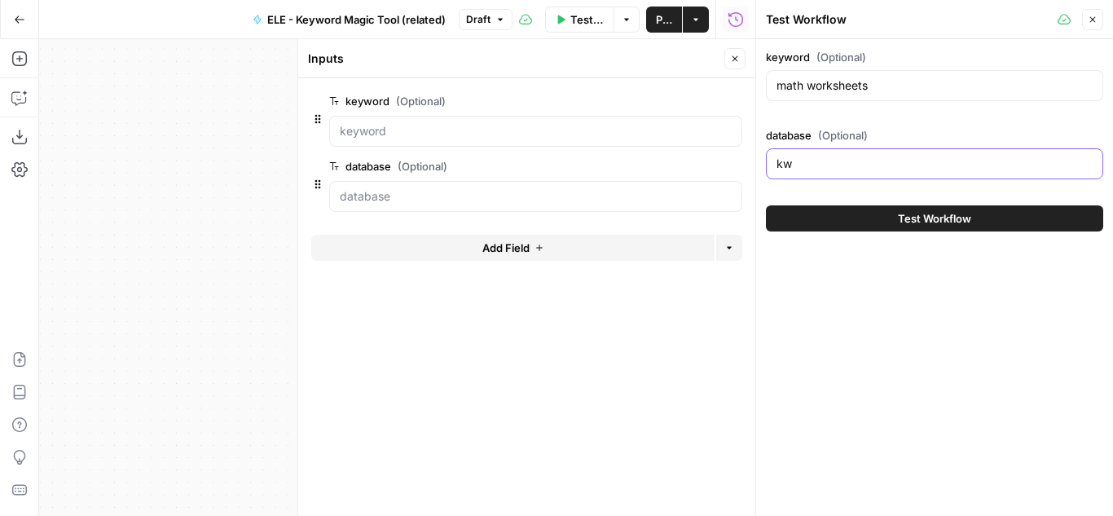
drag, startPoint x: 804, startPoint y: 170, endPoint x: 755, endPoint y: 161, distance: 49.9
click at [755, 161] on div "Test Workflow Close keyword (Optional) math worksheets database (Optional) kw T…" at bounding box center [934, 258] width 358 height 516
type input "us"
click at [997, 213] on button "Test Workflow" at bounding box center [934, 218] width 337 height 26
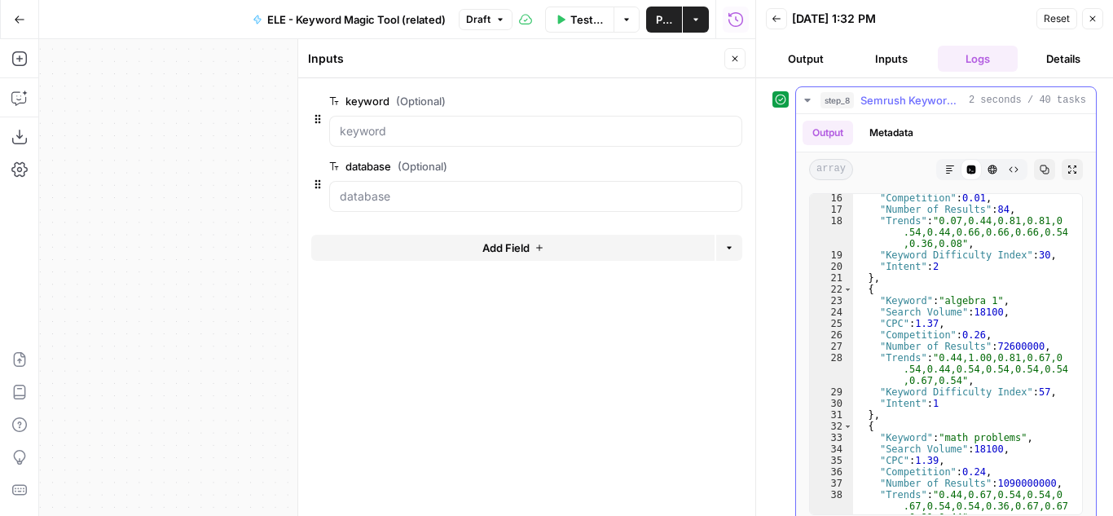
scroll to position [196, 0]
click at [1094, 20] on icon "button" at bounding box center [1093, 19] width 6 height 6
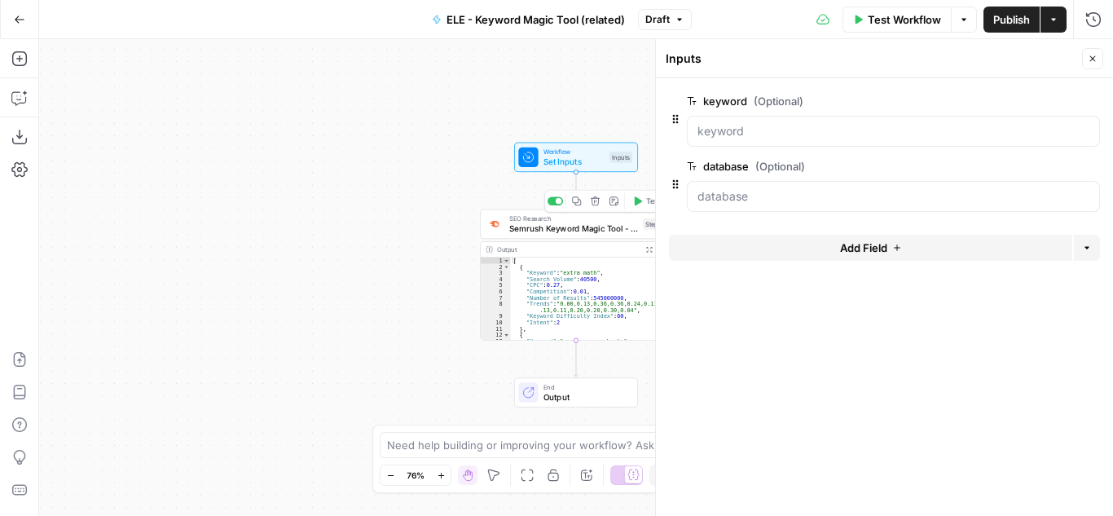
click at [598, 230] on span "Semrush Keyword Magic Tool - Related Keywords" at bounding box center [573, 228] width 129 height 12
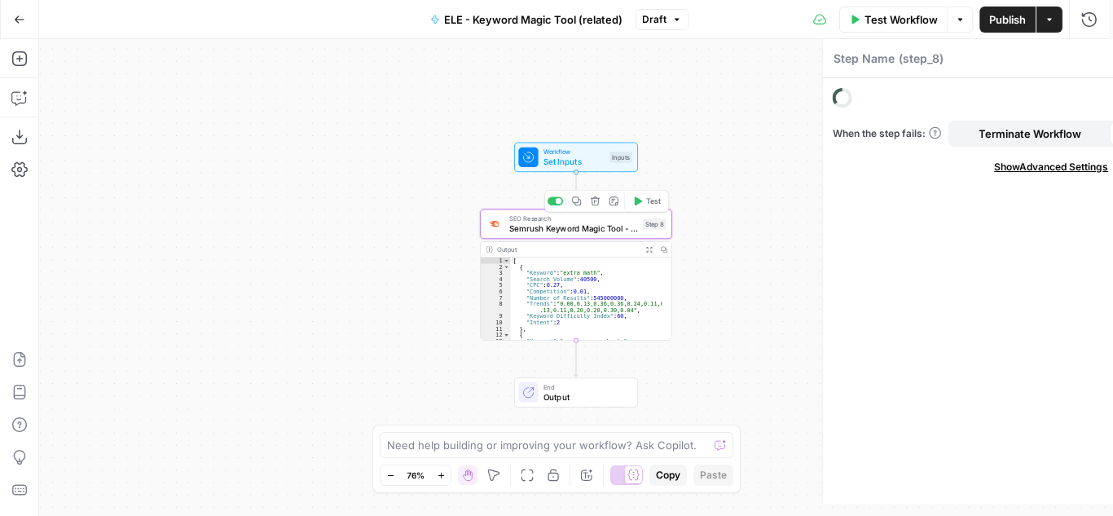
type textarea "Semrush Keyword Magic Tool - Related Keywords"
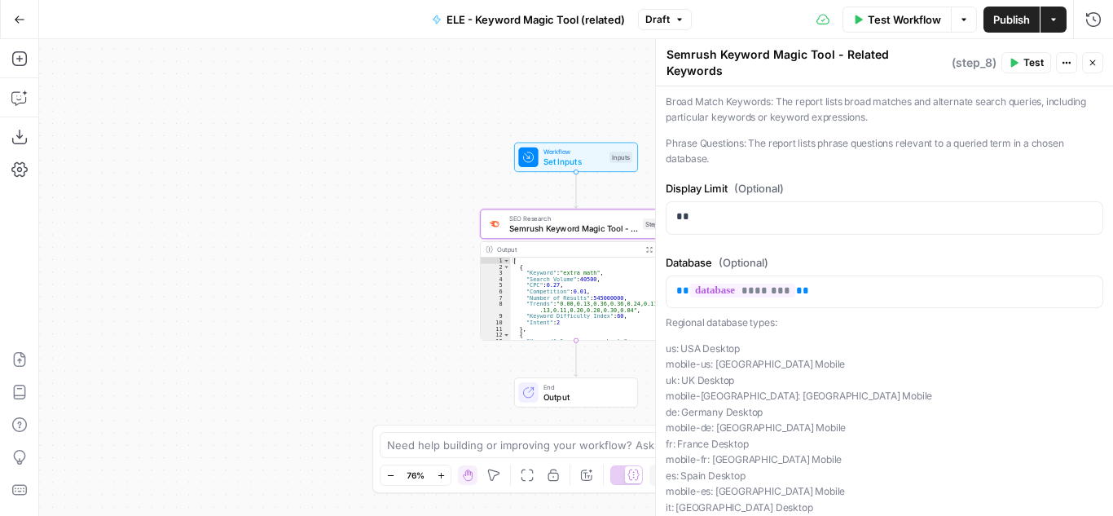
scroll to position [49, 0]
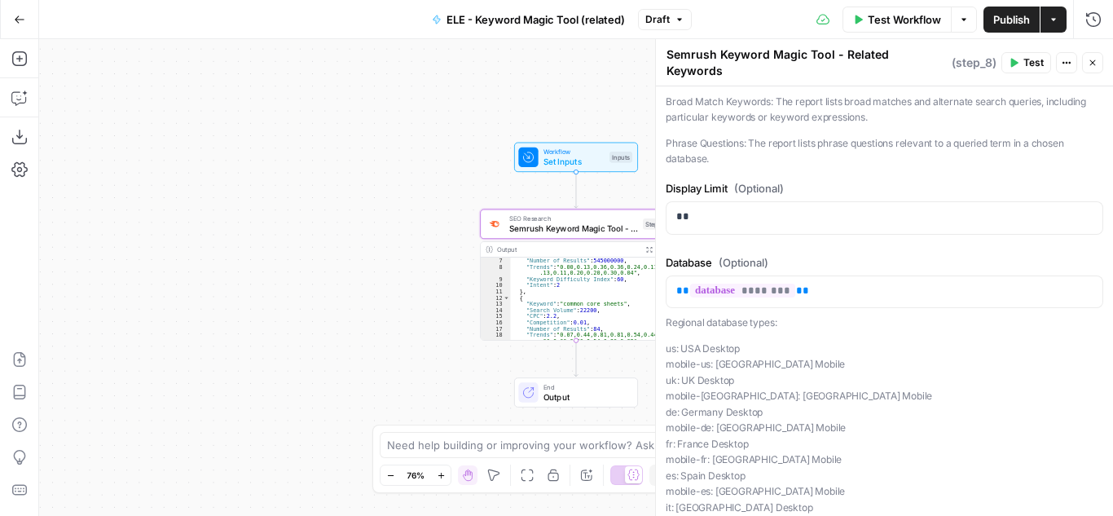
click at [531, 253] on div "Output" at bounding box center [567, 249] width 141 height 10
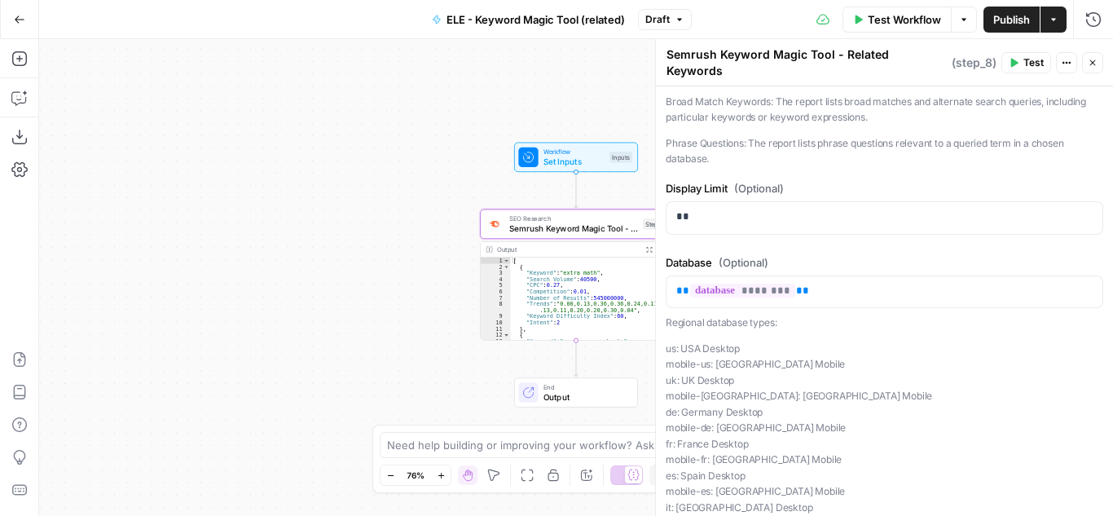
click at [1094, 60] on icon "button" at bounding box center [1093, 63] width 6 height 6
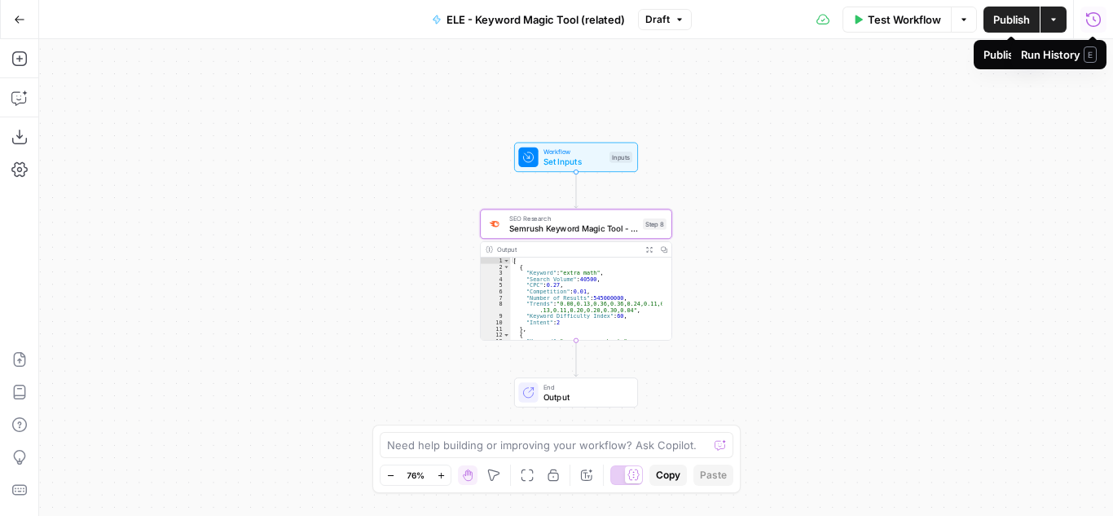
click at [1012, 18] on span "Publish" at bounding box center [1011, 19] width 37 height 16
